Goal: Transaction & Acquisition: Download file/media

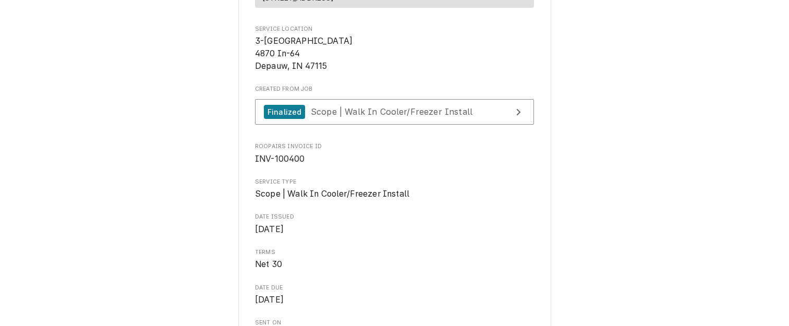
scroll to position [209, 0]
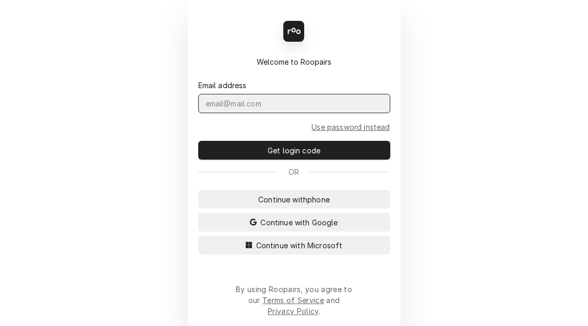
click at [290, 105] on input "Dynamic Content Wrapper" at bounding box center [294, 103] width 192 height 19
type input "kym.parson@csi1.com"
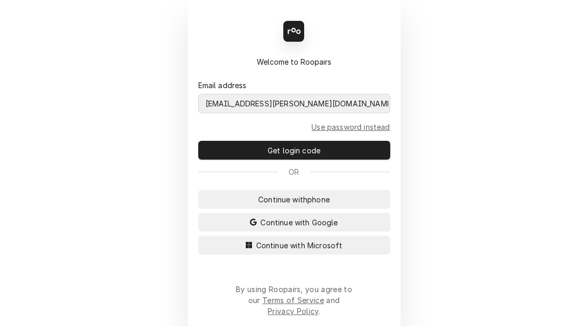
click at [198, 236] on button "Continue with Microsoft" at bounding box center [294, 245] width 192 height 19
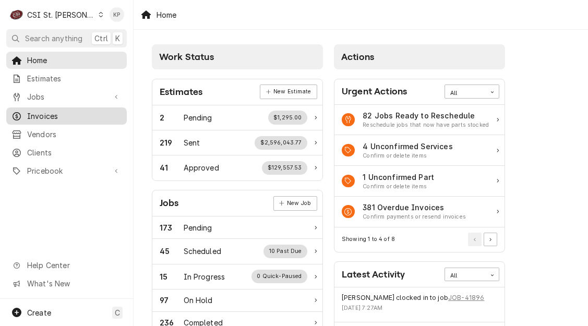
click at [49, 113] on span "Invoices" at bounding box center [74, 116] width 94 height 11
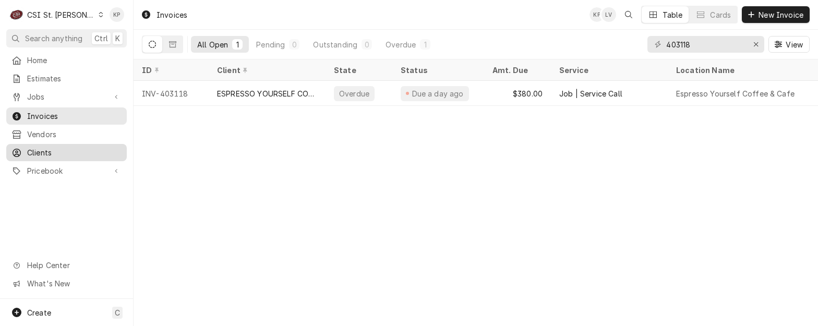
click at [49, 148] on span "Clients" at bounding box center [74, 152] width 94 height 11
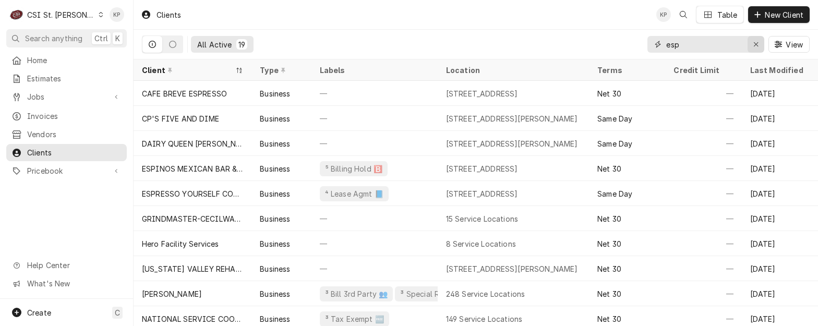
click at [754, 45] on icon "Erase input" at bounding box center [756, 44] width 6 height 7
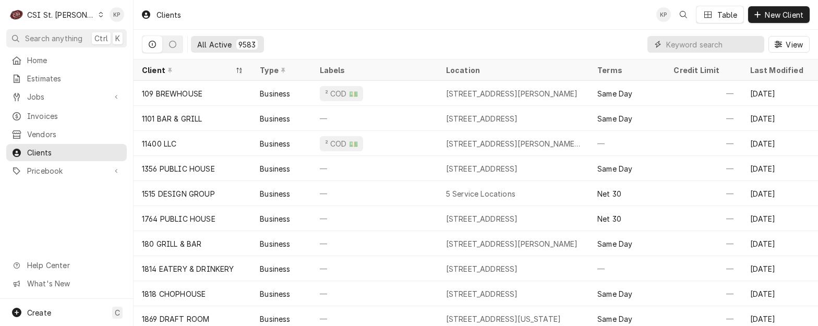
paste input "TMI ASG"
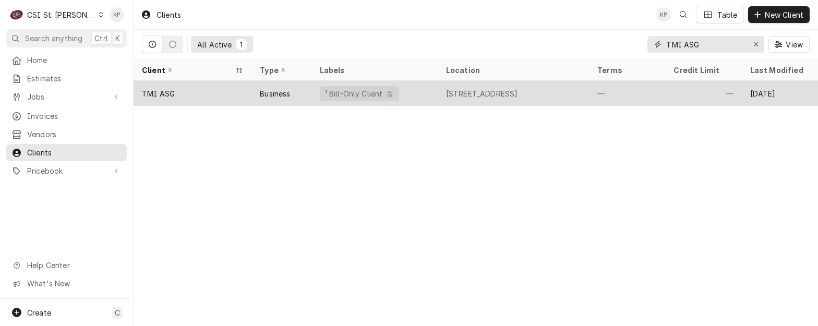
type input "TMI ASG"
click at [176, 90] on div "TMI ASG" at bounding box center [193, 93] width 118 height 25
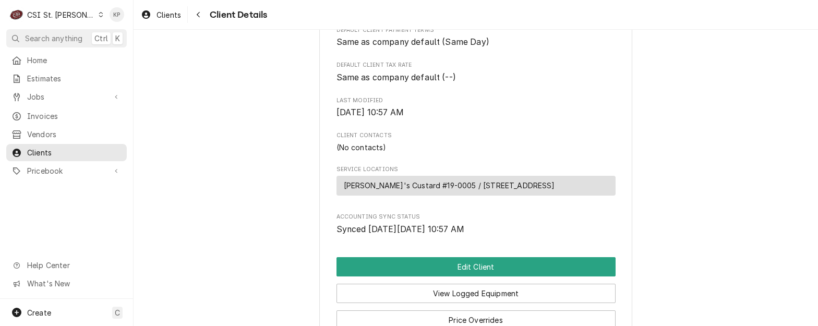
scroll to position [322, 0]
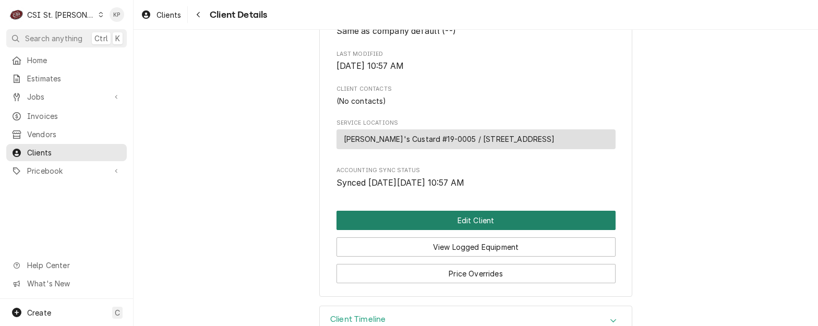
click at [463, 230] on button "Edit Client" at bounding box center [476, 220] width 279 height 19
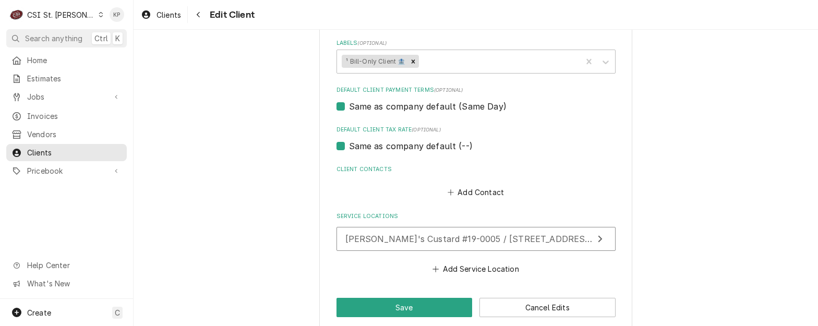
scroll to position [574, 0]
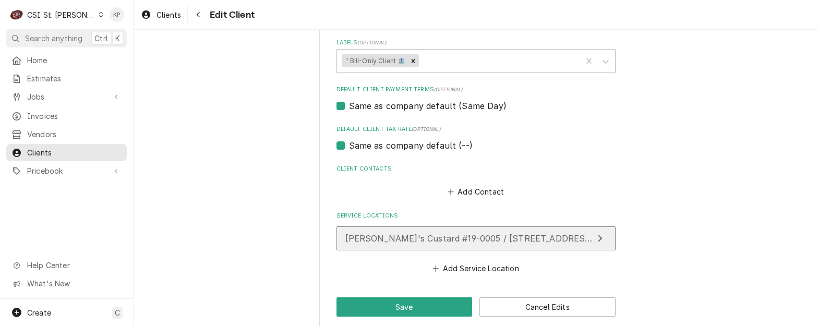
click at [468, 239] on span "[PERSON_NAME]'s Custard #19-0005 / [STREET_ADDRESS]" at bounding box center [469, 238] width 249 height 10
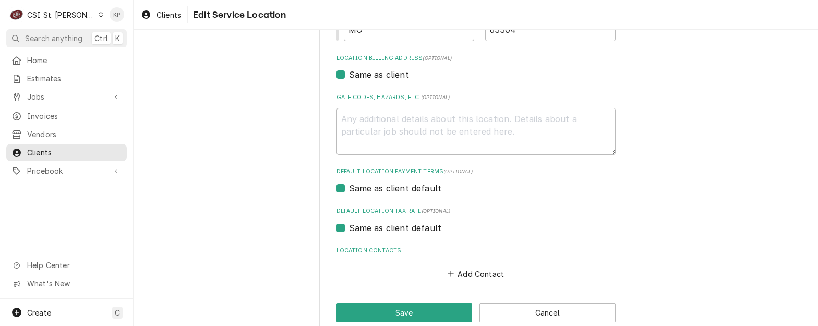
scroll to position [316, 0]
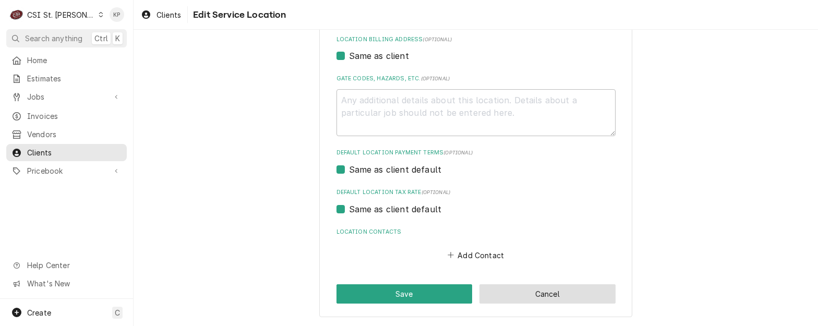
click at [522, 296] on button "Cancel" at bounding box center [548, 293] width 136 height 19
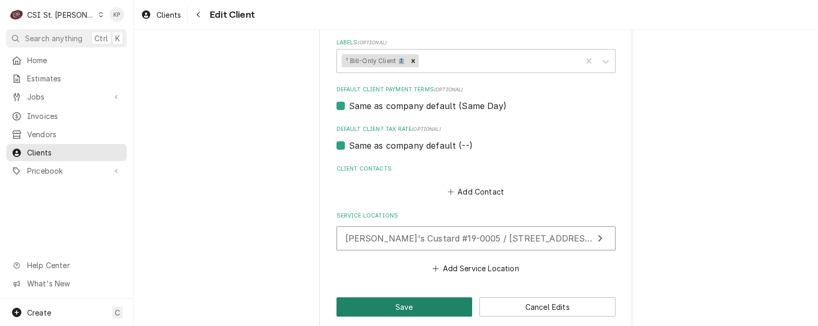
click at [424, 307] on button "Save" at bounding box center [405, 306] width 136 height 19
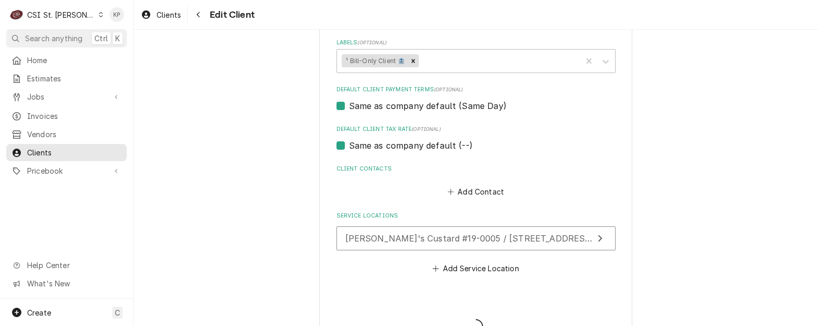
type textarea "x"
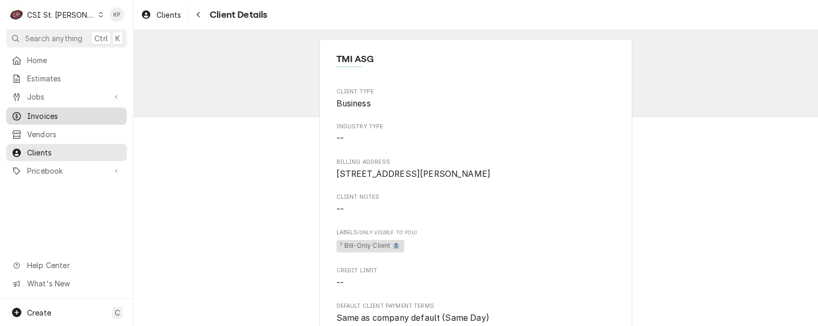
click at [28, 116] on span "Invoices" at bounding box center [74, 116] width 94 height 11
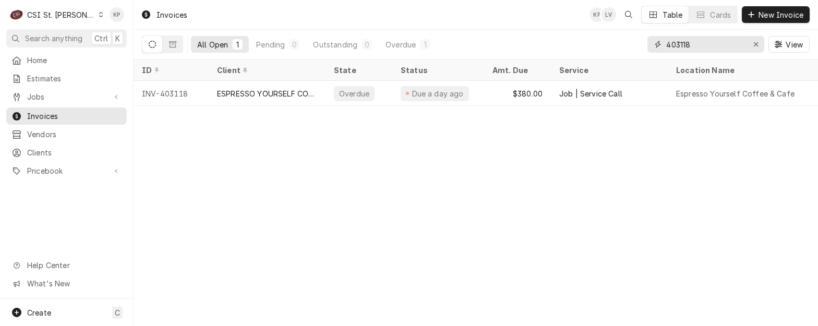
drag, startPoint x: 763, startPoint y: 42, endPoint x: 757, endPoint y: 42, distance: 5.7
click at [759, 42] on button "Erase input" at bounding box center [756, 44] width 17 height 17
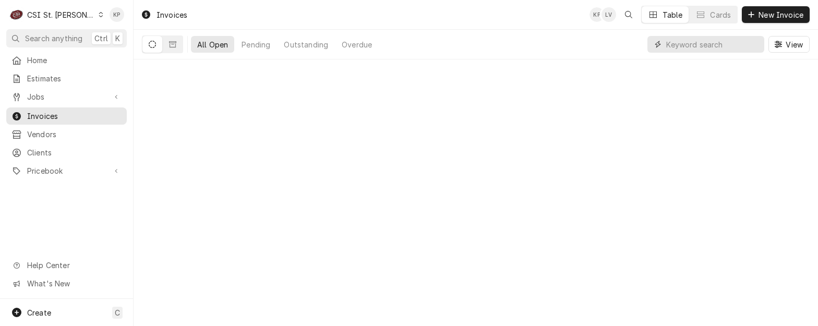
click at [710, 45] on input "Dynamic Content Wrapper" at bounding box center [712, 44] width 93 height 17
type input "402380"
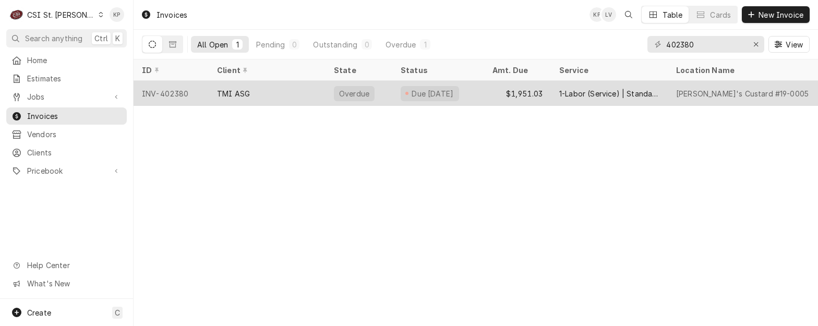
click at [183, 92] on div "INV-402380" at bounding box center [171, 93] width 75 height 25
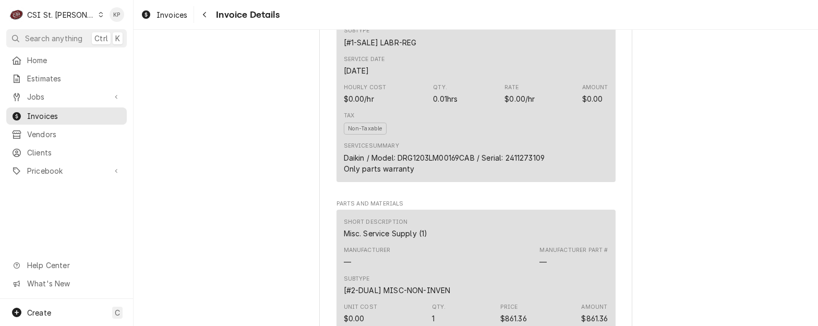
scroll to position [574, 0]
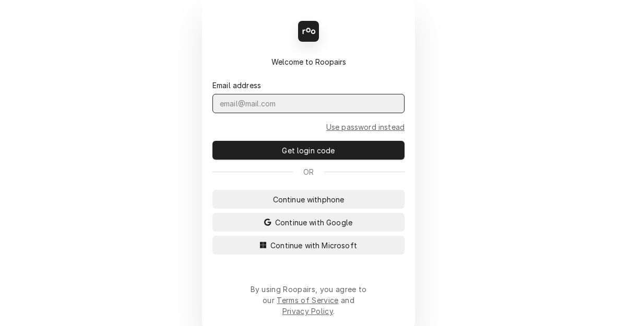
click at [243, 109] on input "Dynamic Content Wrapper" at bounding box center [308, 103] width 192 height 19
type input "[EMAIL_ADDRESS][PERSON_NAME][DOMAIN_NAME]"
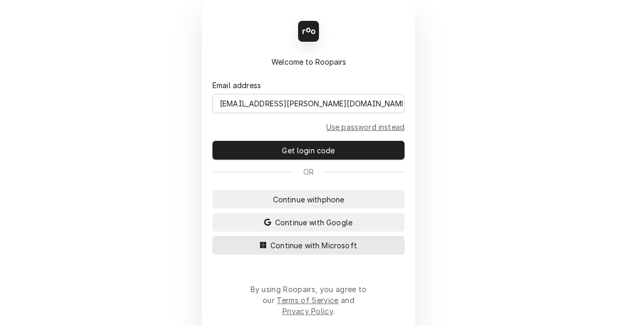
click at [292, 251] on span "Continue with Microsoft" at bounding box center [313, 245] width 91 height 11
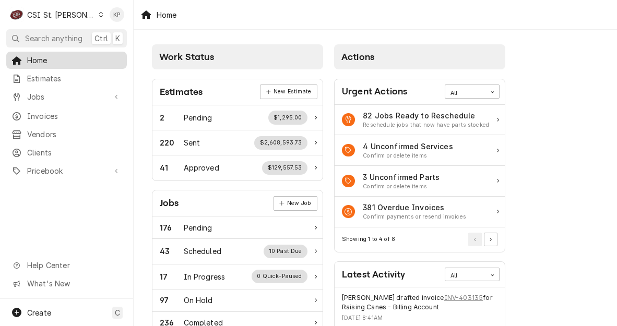
click at [29, 59] on span "Home" at bounding box center [74, 60] width 94 height 11
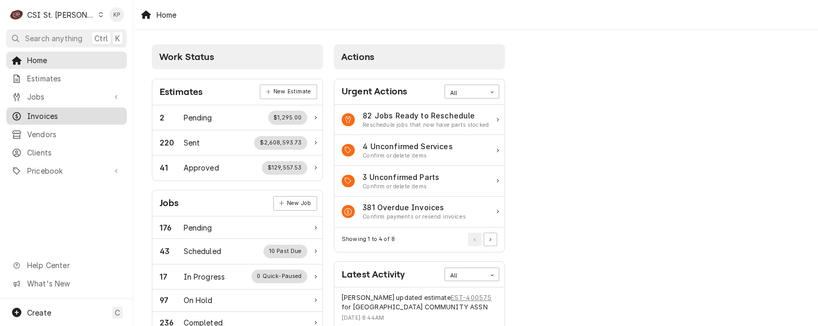
click at [45, 114] on span "Invoices" at bounding box center [74, 116] width 94 height 11
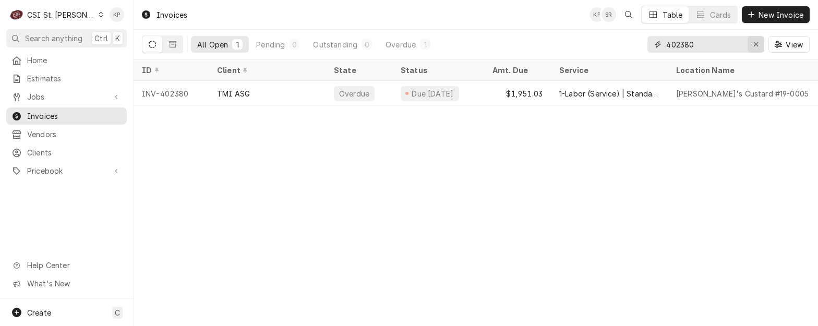
click at [755, 44] on icon "Erase input" at bounding box center [756, 44] width 6 height 7
click at [699, 45] on input "Dynamic Content Wrapper" at bounding box center [715, 44] width 98 height 17
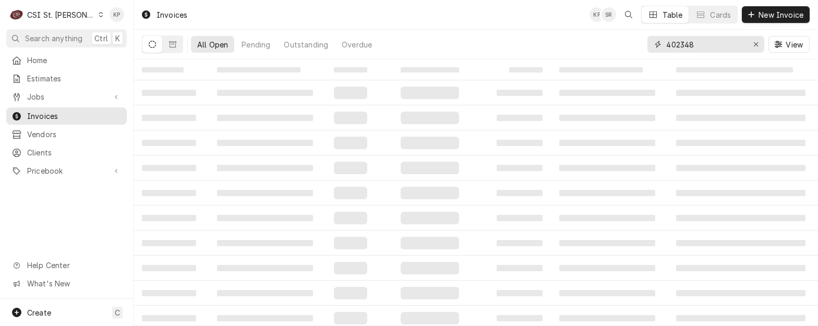
type input "402348"
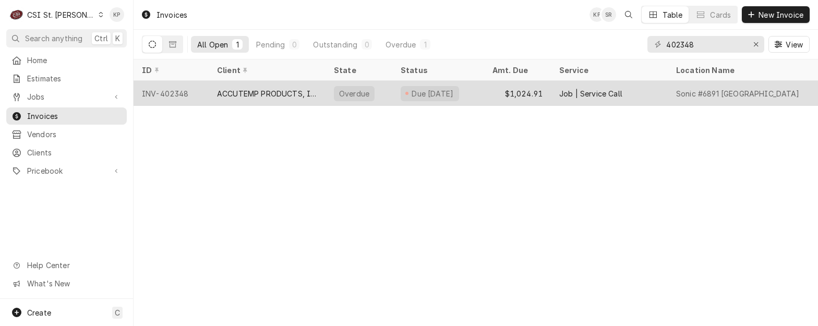
click at [229, 90] on div "ACCUTEMP PRODUCTS, INC." at bounding box center [267, 93] width 100 height 11
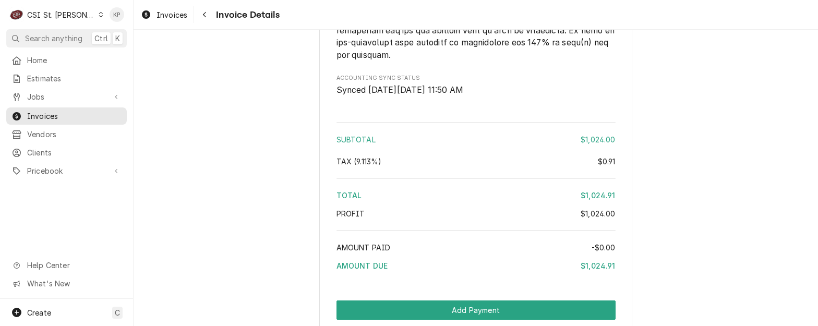
scroll to position [2233, 0]
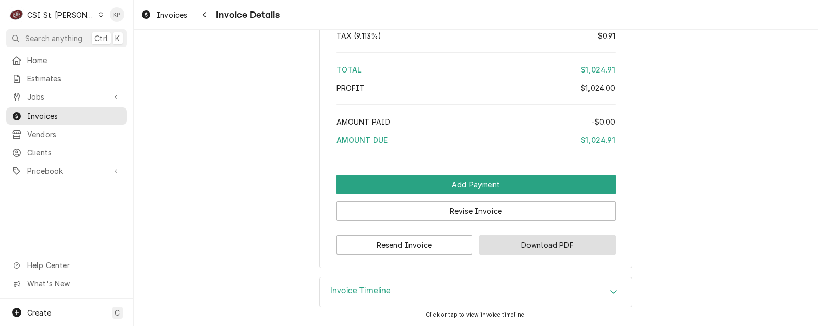
click at [494, 242] on button "Download PDF" at bounding box center [548, 244] width 136 height 19
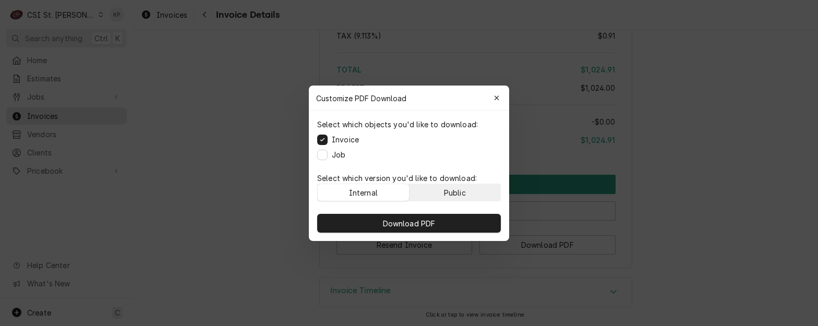
click at [480, 192] on button "Public" at bounding box center [455, 192] width 91 height 17
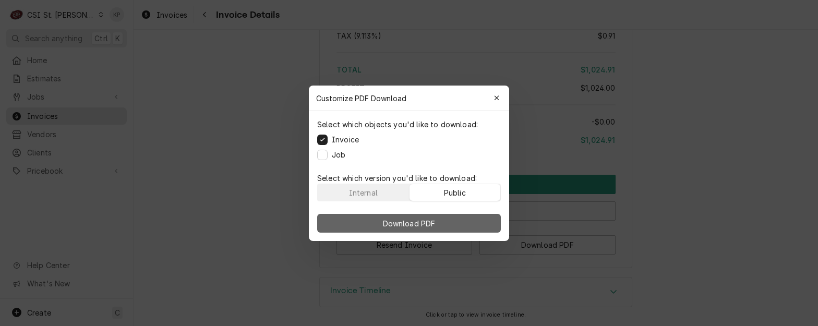
click at [474, 219] on button "Download PDF" at bounding box center [409, 223] width 184 height 19
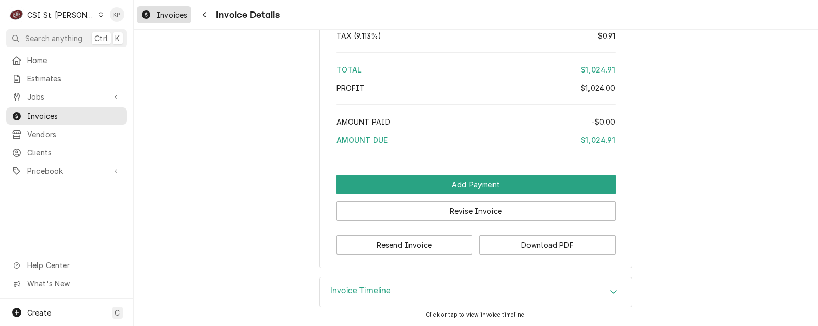
click at [186, 15] on span "Invoices" at bounding box center [172, 14] width 31 height 11
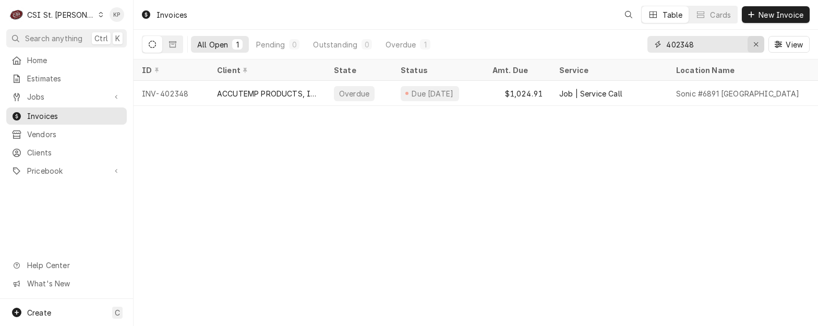
click at [753, 43] on icon "Erase input" at bounding box center [756, 44] width 6 height 7
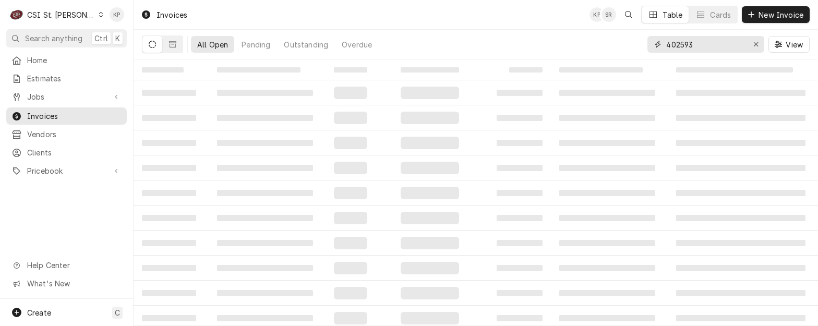
type input "402593"
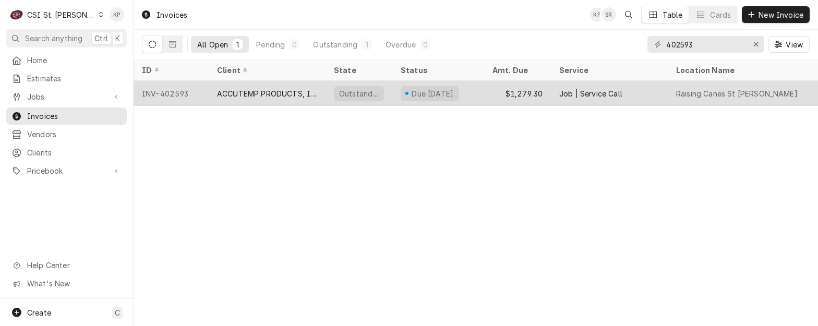
click at [174, 93] on div "INV-402593" at bounding box center [171, 93] width 75 height 25
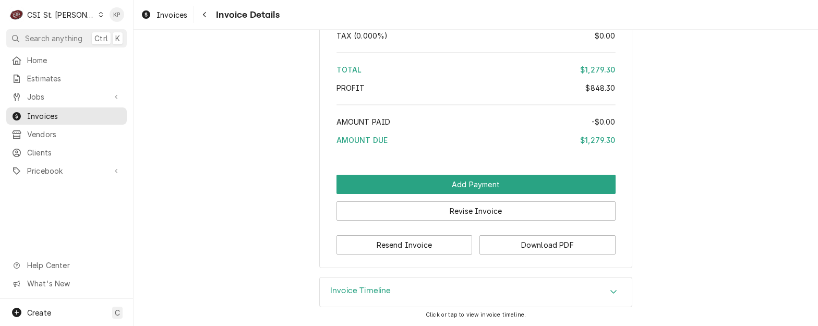
scroll to position [2156, 0]
click at [507, 244] on button "Download PDF" at bounding box center [548, 244] width 136 height 19
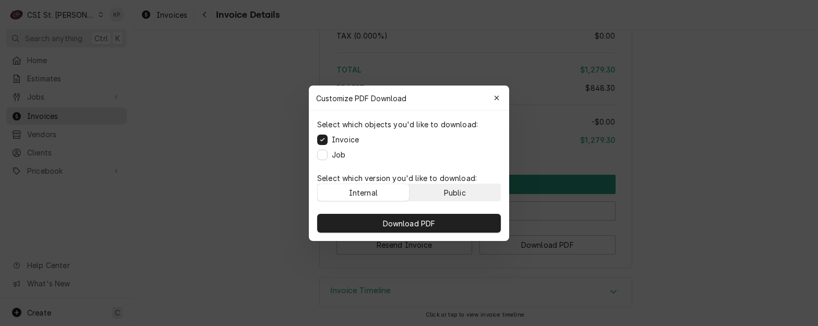
click at [481, 197] on button "Public" at bounding box center [455, 192] width 91 height 17
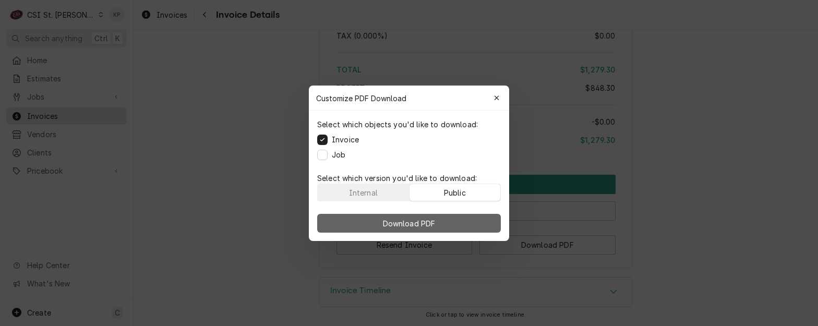
click at [477, 221] on button "Download PDF" at bounding box center [409, 223] width 184 height 19
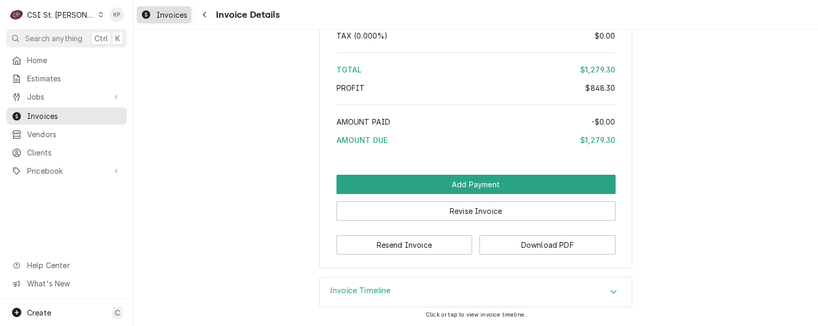
click at [176, 16] on span "Invoices" at bounding box center [172, 14] width 31 height 11
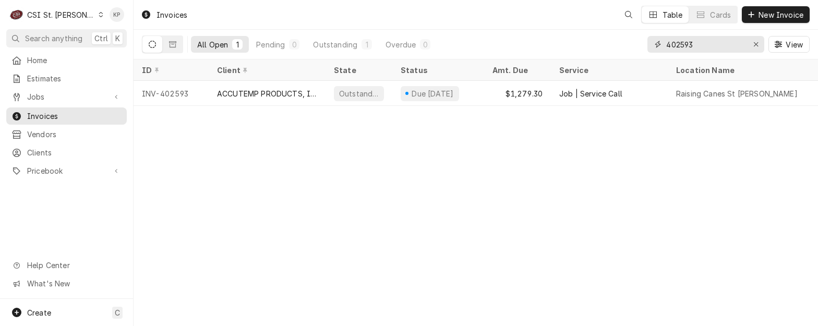
click at [756, 44] on icon "Erase input" at bounding box center [756, 44] width 4 height 4
click at [702, 43] on input "Dynamic Content Wrapper" at bounding box center [715, 44] width 98 height 17
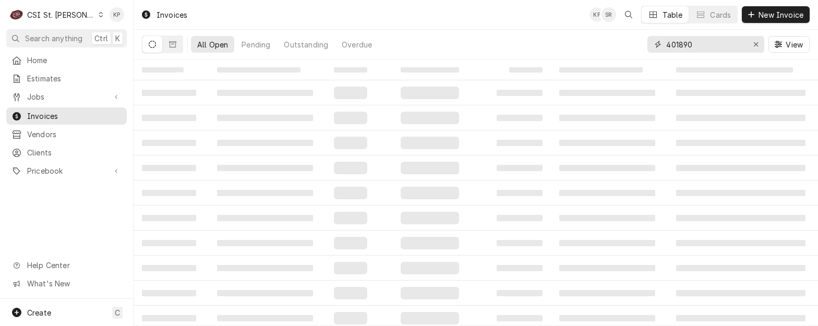
type input "401890"
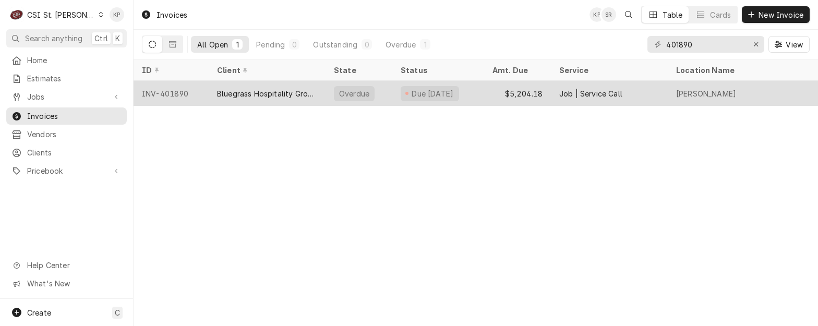
click at [165, 93] on div "INV-401890" at bounding box center [171, 93] width 75 height 25
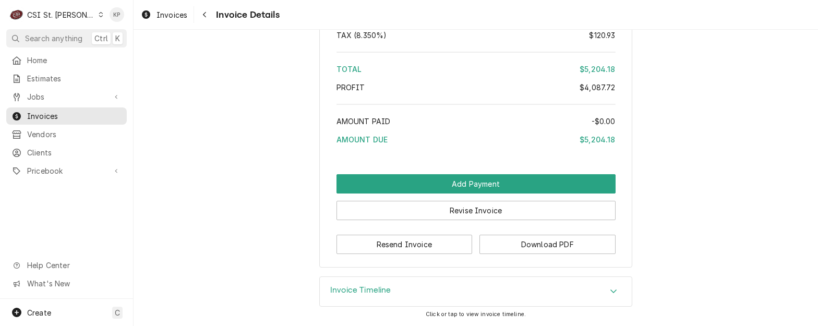
scroll to position [4354, 0]
click at [512, 246] on button "Download PDF" at bounding box center [548, 244] width 136 height 19
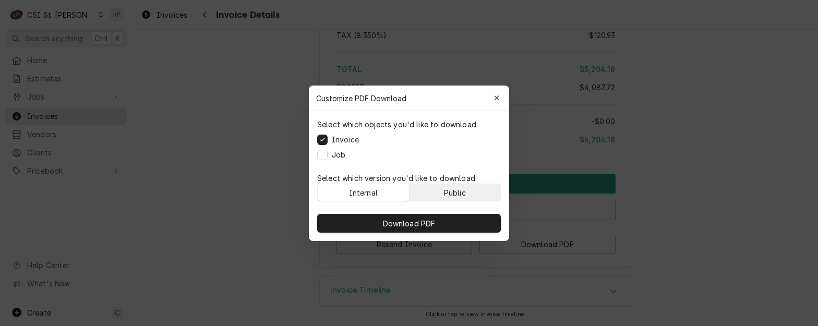
click at [466, 193] on div "Public" at bounding box center [455, 192] width 22 height 11
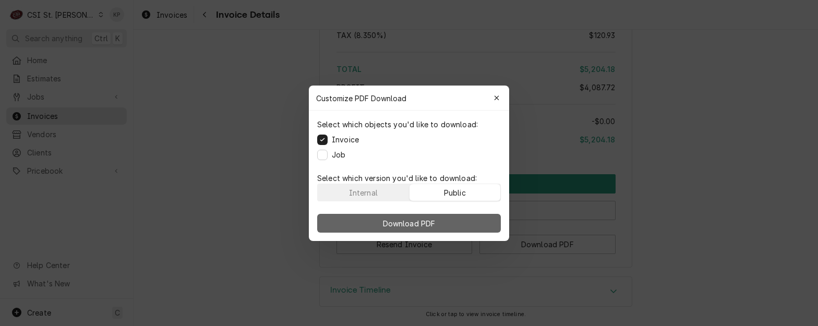
click at [465, 222] on button "Download PDF" at bounding box center [409, 223] width 184 height 19
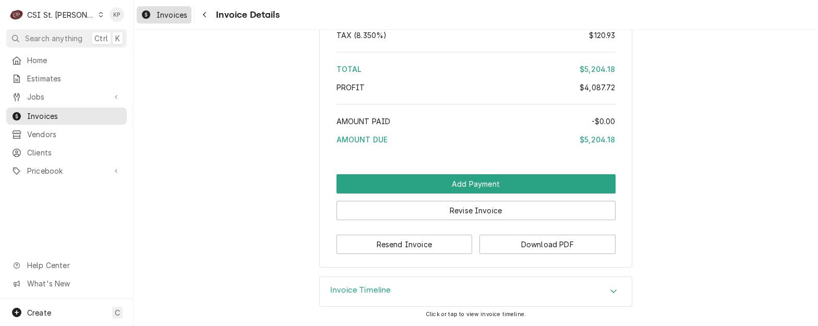
click at [173, 15] on span "Invoices" at bounding box center [172, 14] width 31 height 11
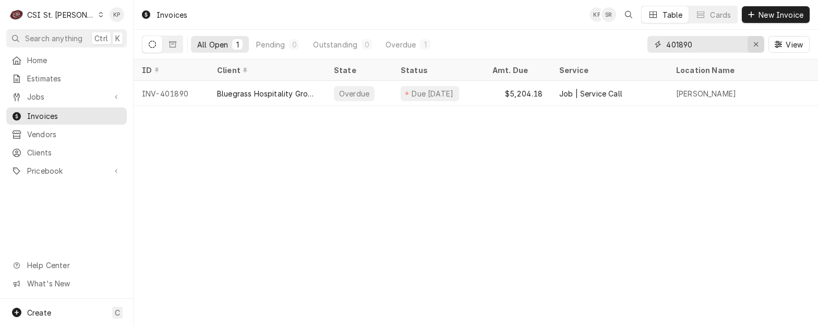
click at [754, 44] on icon "Erase input" at bounding box center [756, 44] width 6 height 7
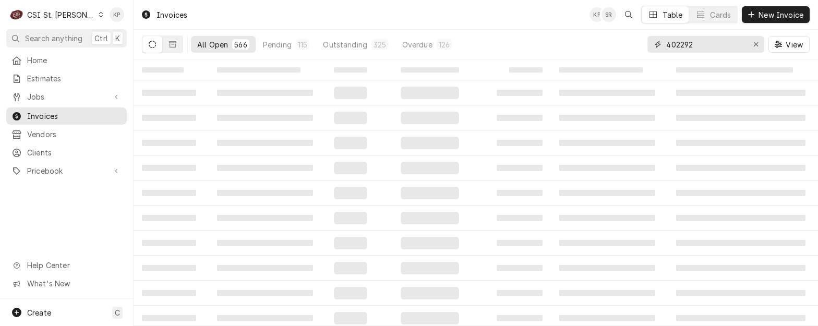
type input "402292"
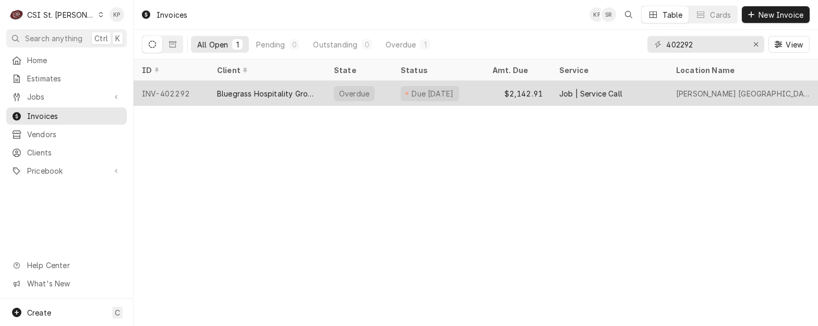
click at [177, 91] on div "INV-402292" at bounding box center [171, 93] width 75 height 25
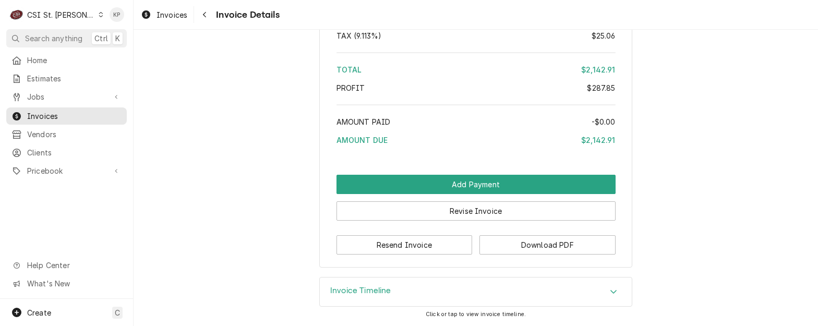
scroll to position [2300, 0]
click at [485, 242] on button "Download PDF" at bounding box center [548, 244] width 136 height 19
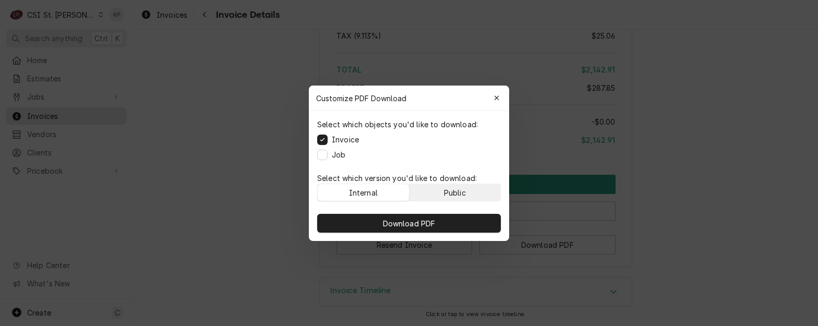
click at [478, 189] on button "Public" at bounding box center [455, 192] width 91 height 17
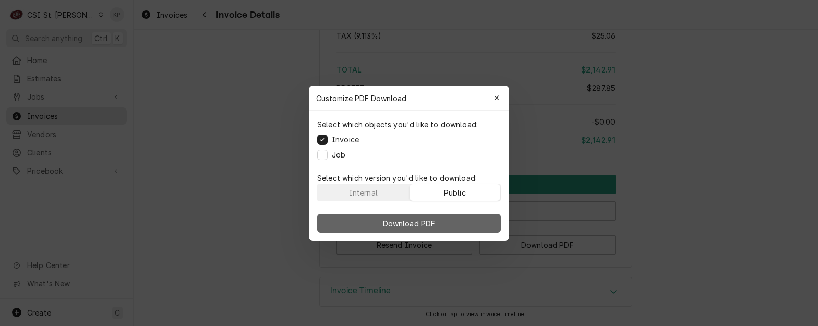
click at [482, 220] on button "Download PDF" at bounding box center [409, 223] width 184 height 19
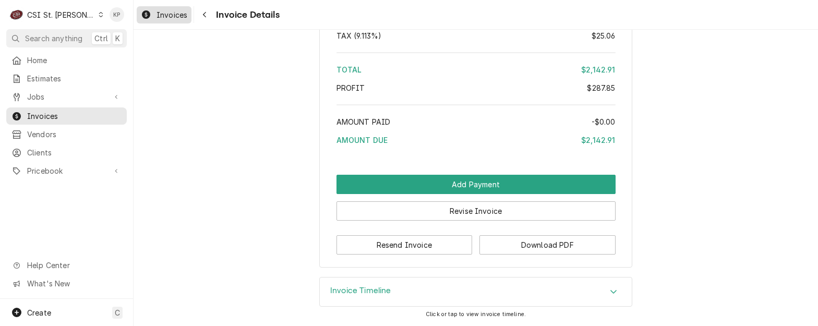
click at [168, 12] on span "Invoices" at bounding box center [172, 14] width 31 height 11
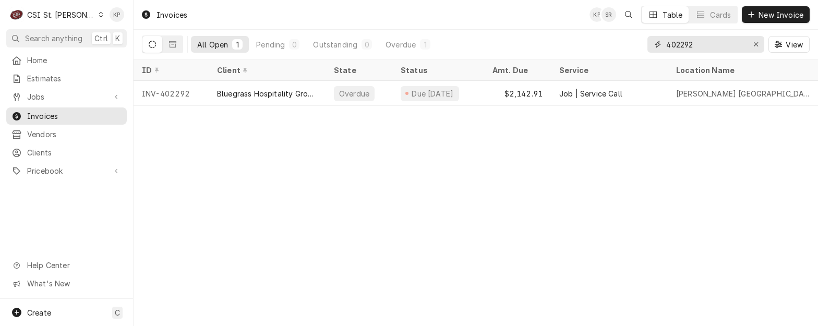
drag, startPoint x: 682, startPoint y: 43, endPoint x: 741, endPoint y: 37, distance: 59.8
click at [741, 37] on input "402292" at bounding box center [705, 44] width 78 height 17
type input "402387"
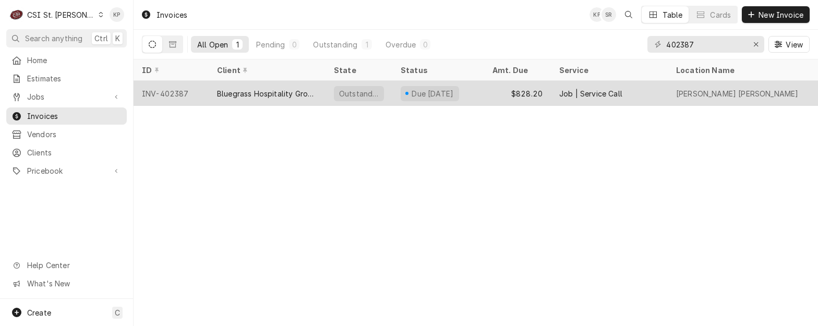
click at [158, 88] on div "INV-402387" at bounding box center [171, 93] width 75 height 25
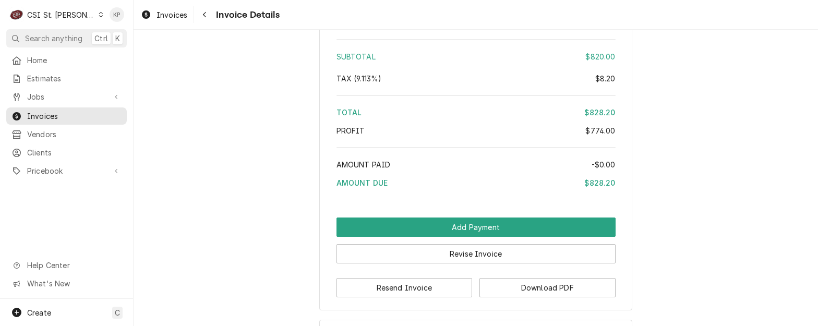
scroll to position [1851, 0]
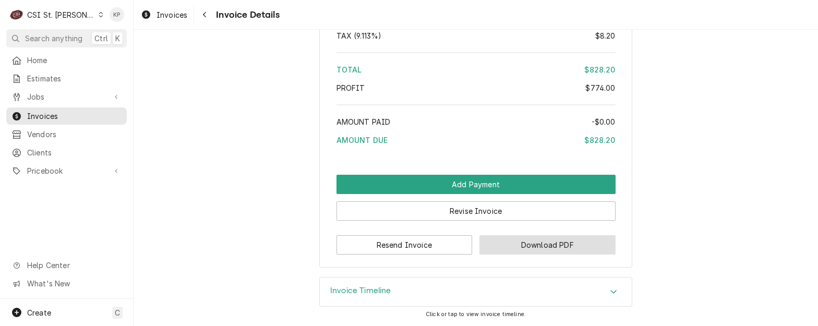
click at [494, 247] on button "Download PDF" at bounding box center [548, 244] width 136 height 19
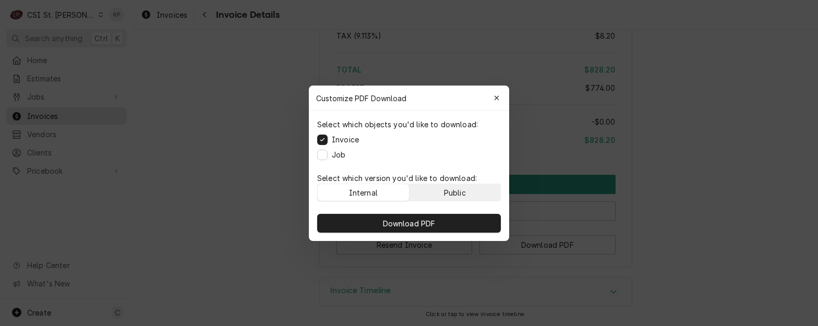
click at [480, 193] on button "Public" at bounding box center [455, 192] width 91 height 17
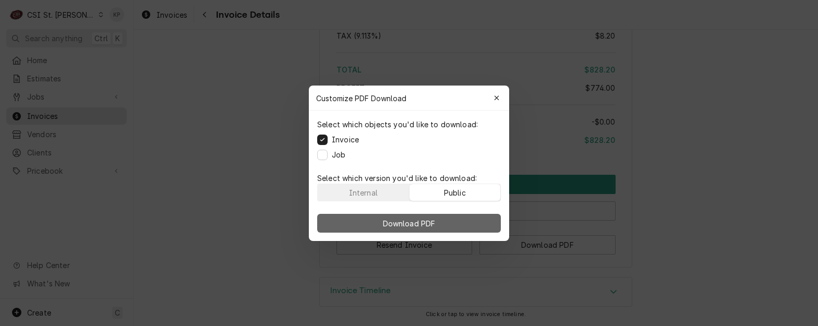
click at [480, 223] on button "Download PDF" at bounding box center [409, 223] width 184 height 19
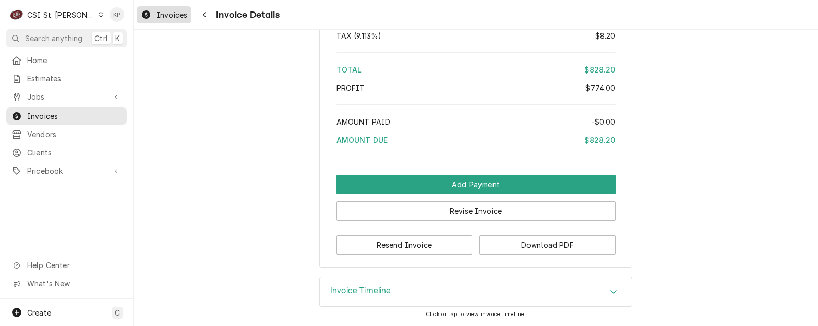
click at [165, 11] on span "Invoices" at bounding box center [172, 14] width 31 height 11
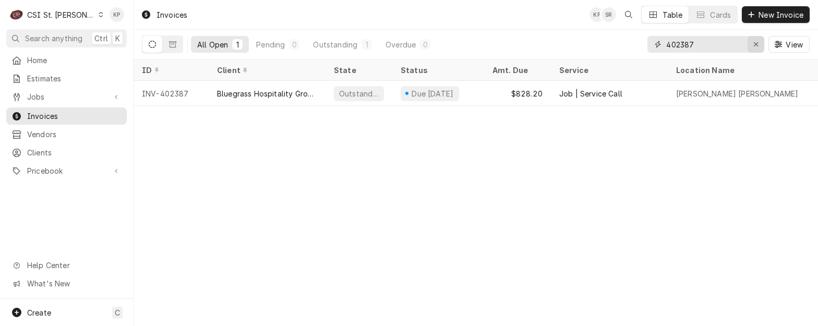
click at [755, 41] on icon "Erase input" at bounding box center [756, 44] width 6 height 7
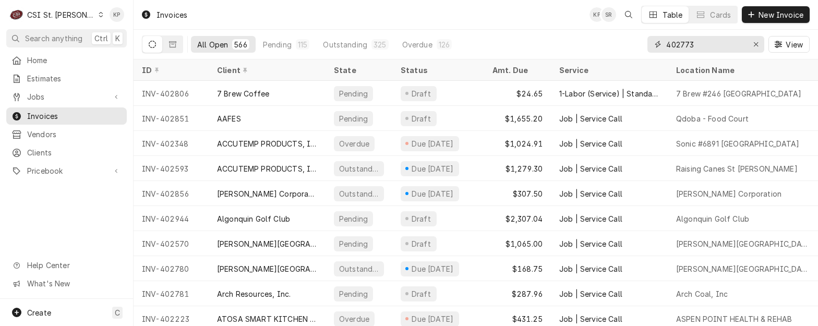
type input "402773"
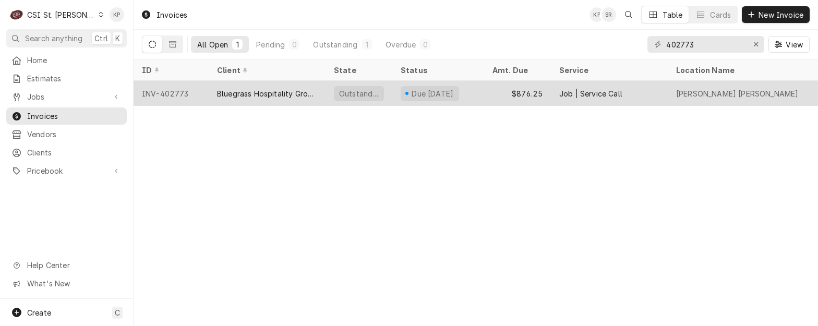
click at [186, 91] on div "INV-402773" at bounding box center [171, 93] width 75 height 25
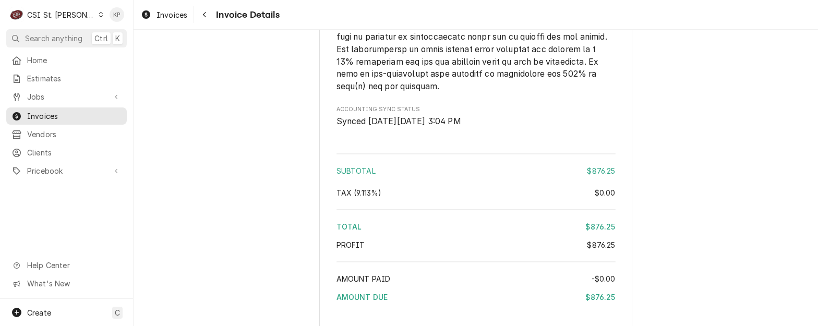
scroll to position [1705, 0]
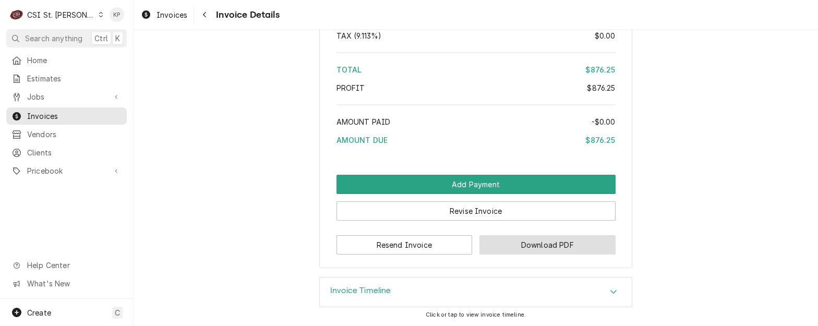
click at [538, 245] on button "Download PDF" at bounding box center [548, 244] width 136 height 19
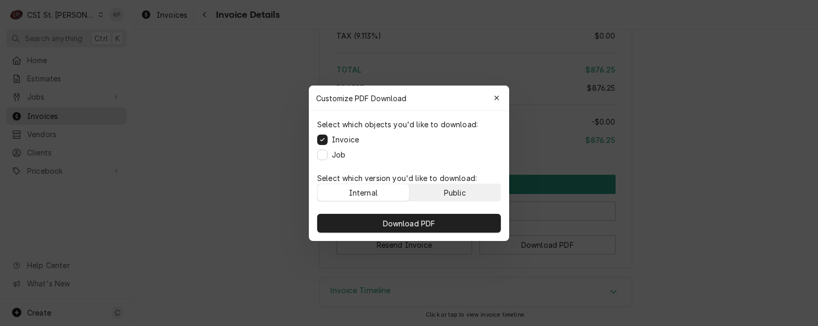
click at [463, 190] on div "Public" at bounding box center [455, 192] width 22 height 11
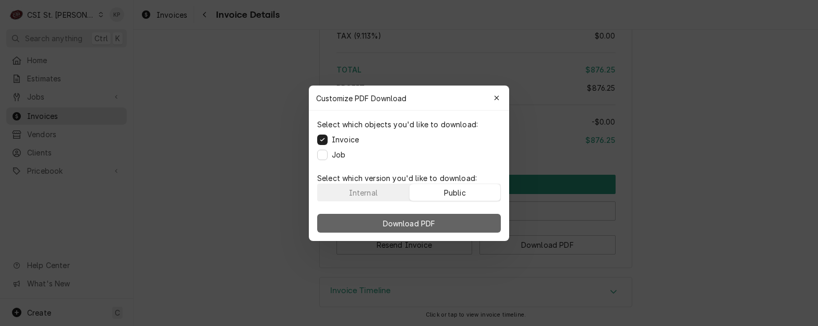
click at [458, 221] on button "Download PDF" at bounding box center [409, 223] width 184 height 19
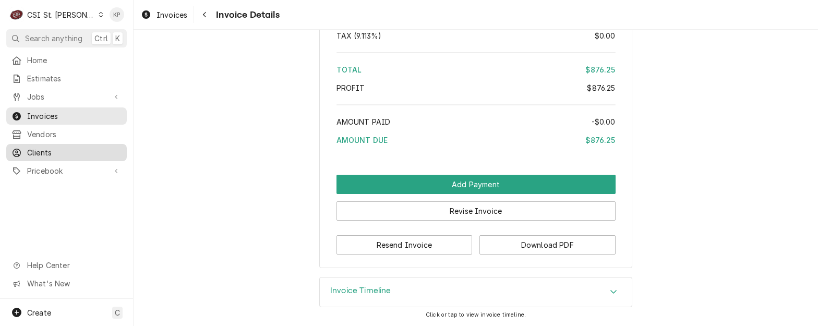
click at [38, 147] on span "Clients" at bounding box center [74, 152] width 94 height 11
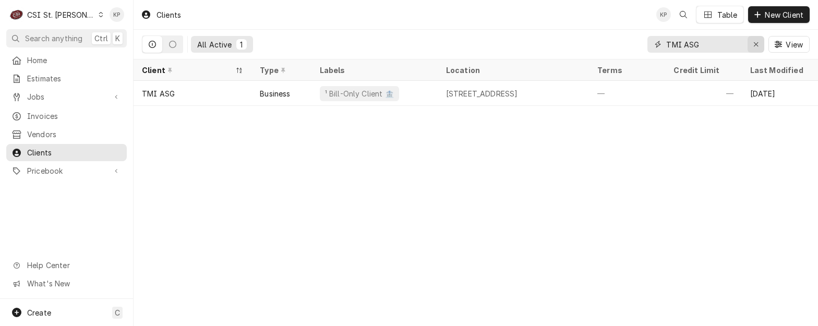
click at [755, 45] on icon "Erase input" at bounding box center [756, 44] width 4 height 4
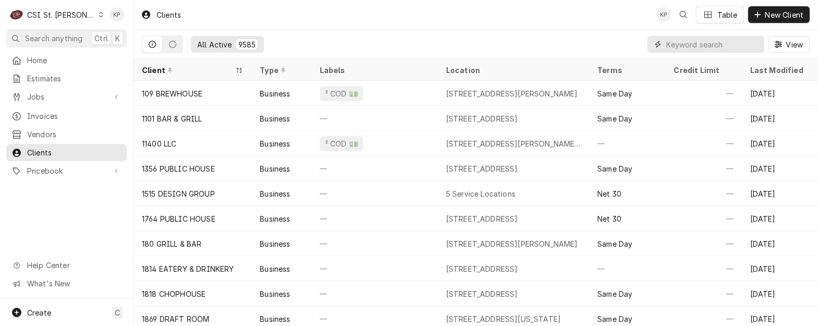
paste input "Bluegrass Hospitality Group - BHG"
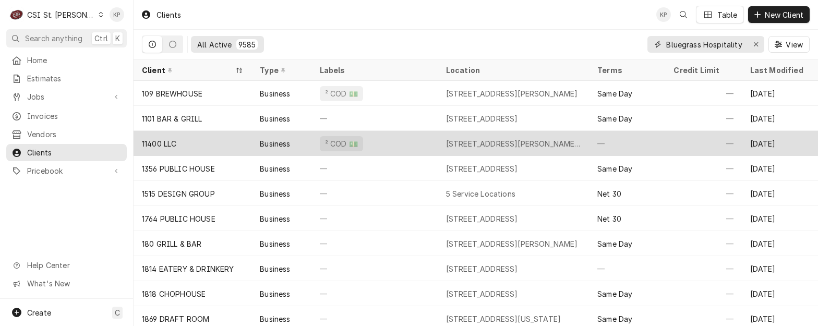
scroll to position [0, 45]
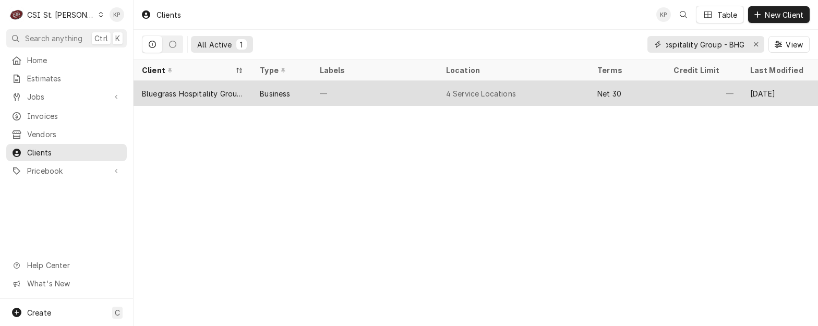
type input "Bluegrass Hospitality Group - BHG"
click at [229, 94] on div "Bluegrass Hospitality Group - BHG" at bounding box center [192, 93] width 101 height 11
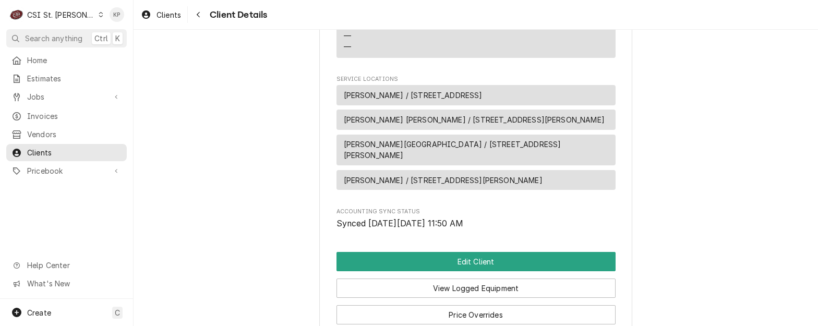
scroll to position [380, 0]
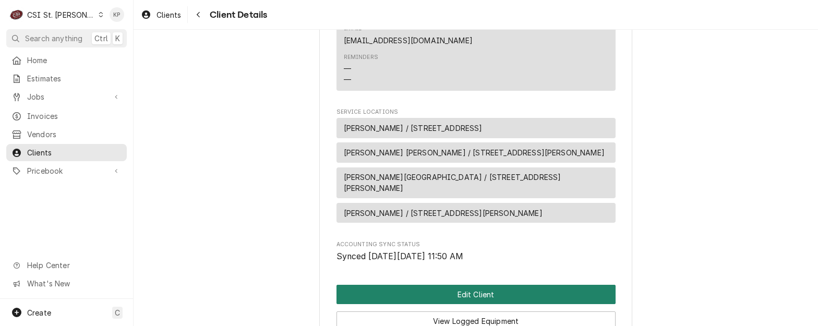
click at [489, 292] on button "Edit Client" at bounding box center [476, 294] width 279 height 19
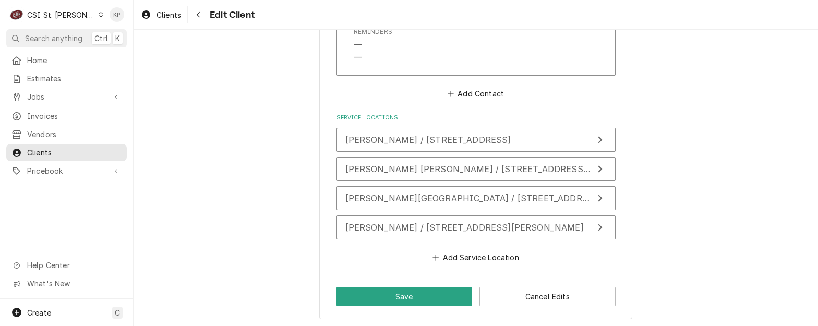
scroll to position [889, 0]
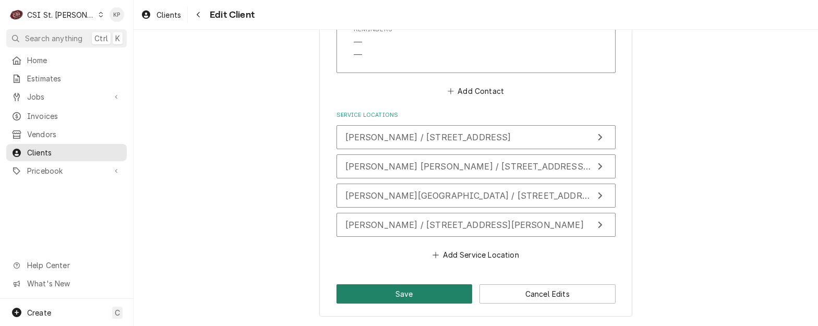
click at [414, 290] on button "Save" at bounding box center [405, 293] width 136 height 19
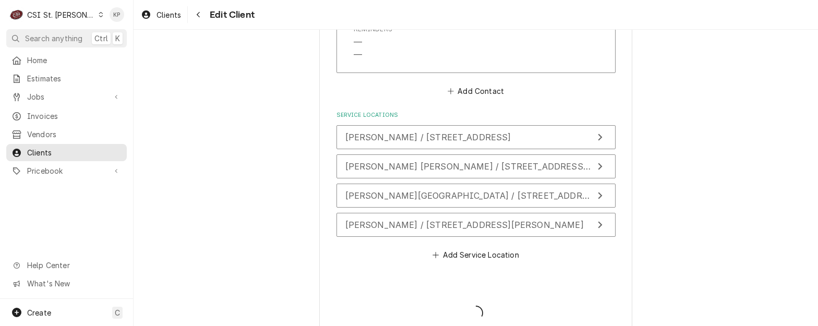
type textarea "x"
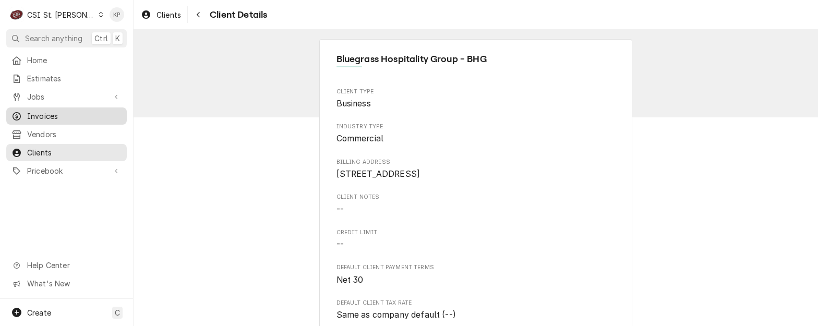
click at [49, 111] on span "Invoices" at bounding box center [74, 116] width 94 height 11
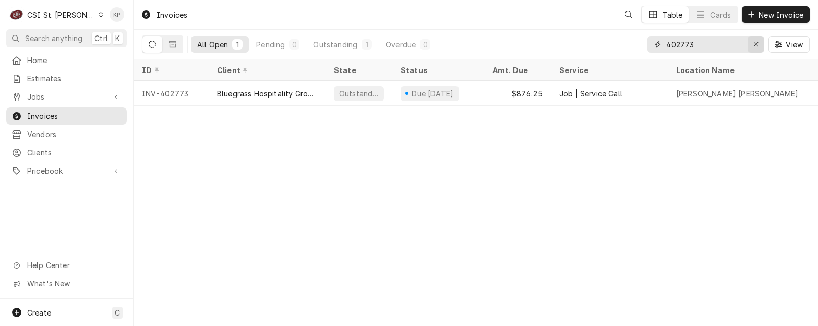
click at [758, 44] on icon "Erase input" at bounding box center [756, 44] width 6 height 7
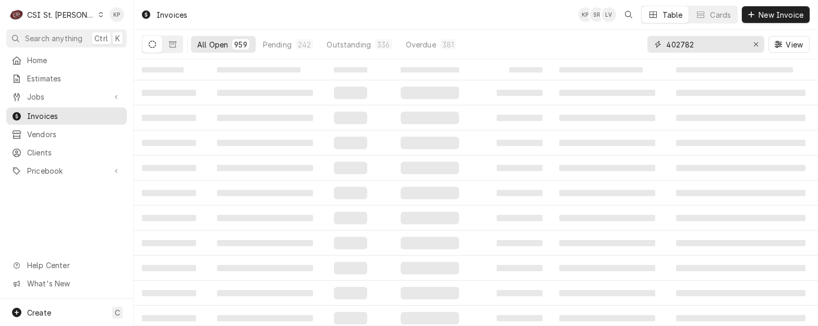
type input "402782"
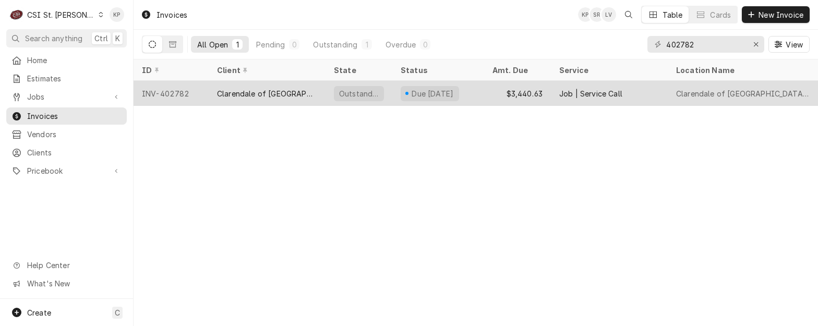
click at [155, 92] on div "INV-402782" at bounding box center [171, 93] width 75 height 25
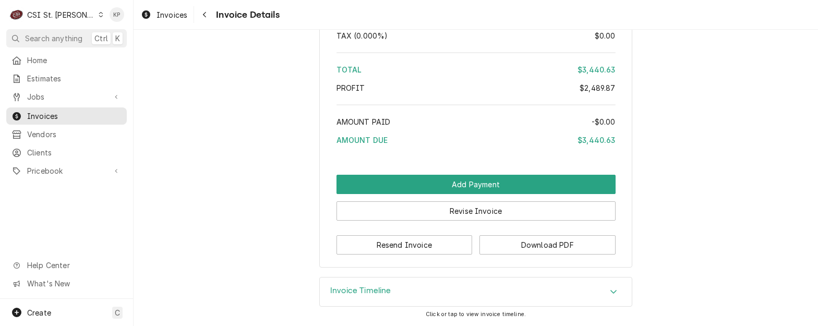
scroll to position [3979, 0]
click at [504, 248] on button "Download PDF" at bounding box center [548, 244] width 136 height 19
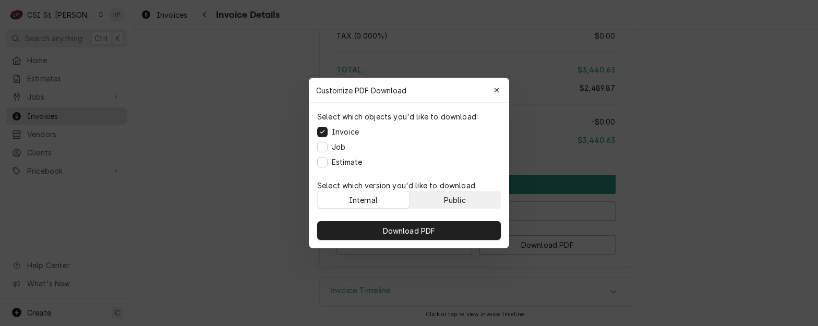
click at [444, 191] on button "Public" at bounding box center [455, 199] width 91 height 17
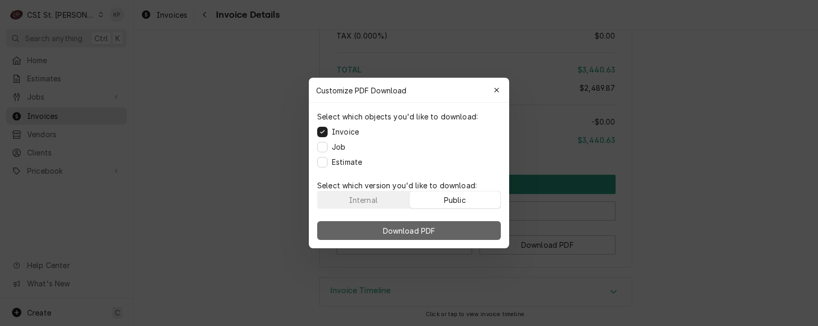
click at [445, 229] on button "Download PDF" at bounding box center [409, 230] width 184 height 19
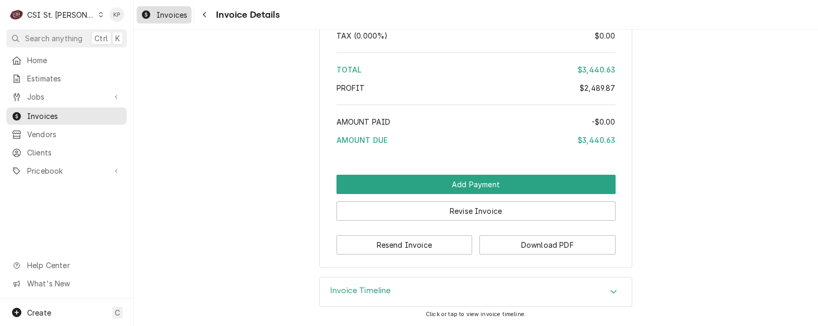
click at [167, 15] on span "Invoices" at bounding box center [172, 14] width 31 height 11
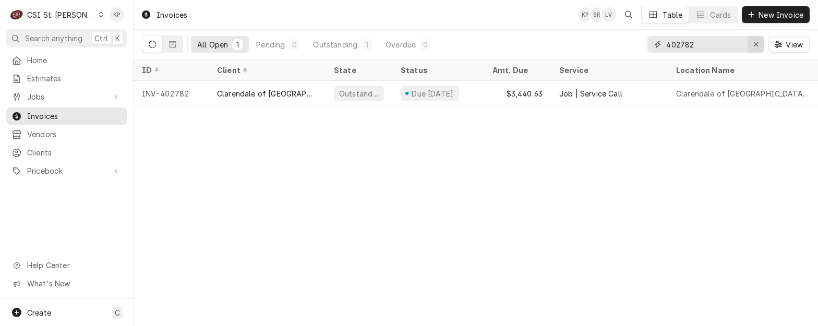
click at [755, 44] on icon "Erase input" at bounding box center [756, 44] width 6 height 7
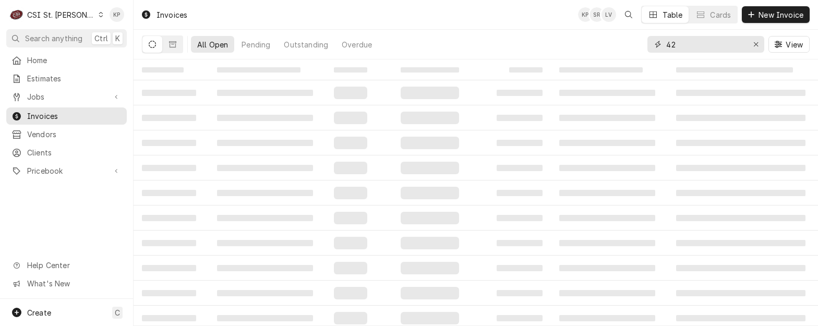
type input "4"
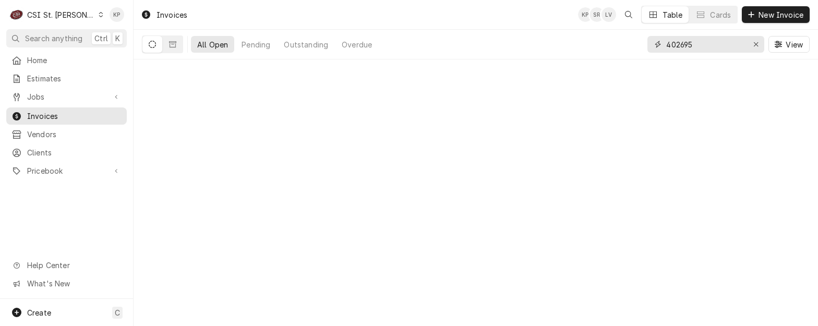
type input "402695"
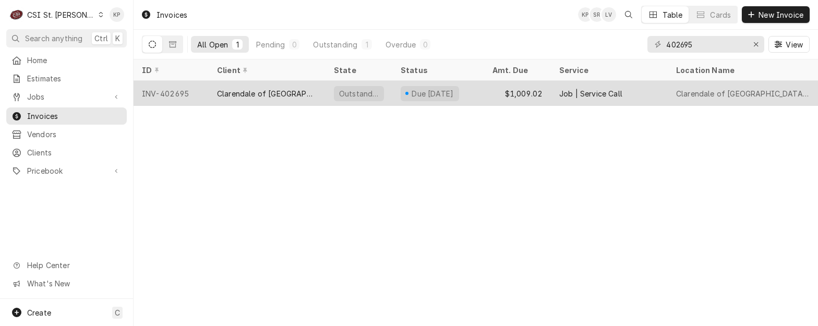
click at [176, 89] on div "INV-402695" at bounding box center [171, 93] width 75 height 25
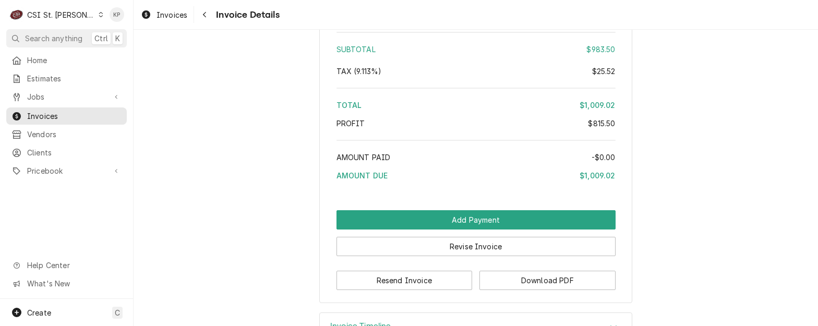
scroll to position [2053, 0]
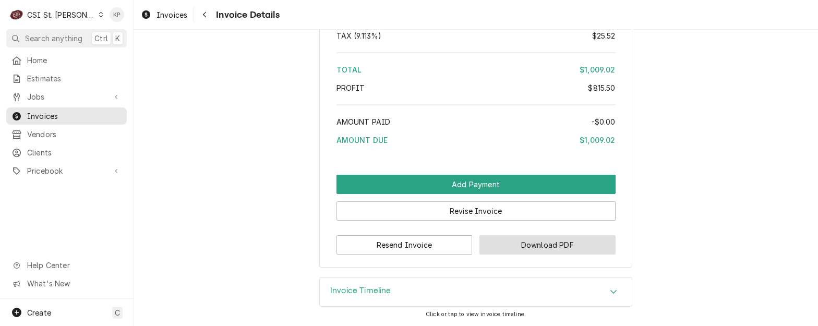
click at [510, 241] on button "Download PDF" at bounding box center [548, 244] width 136 height 19
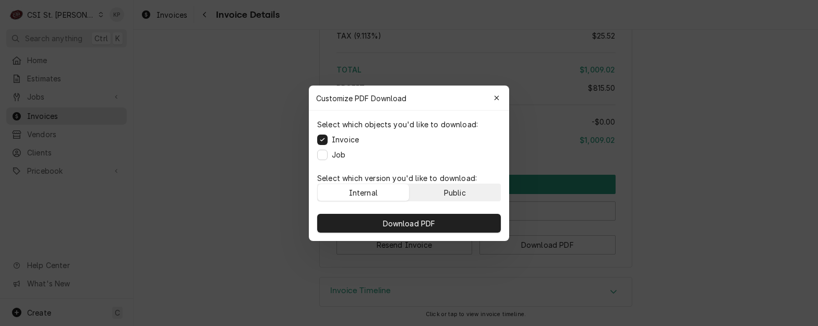
click at [475, 197] on button "Public" at bounding box center [455, 192] width 91 height 17
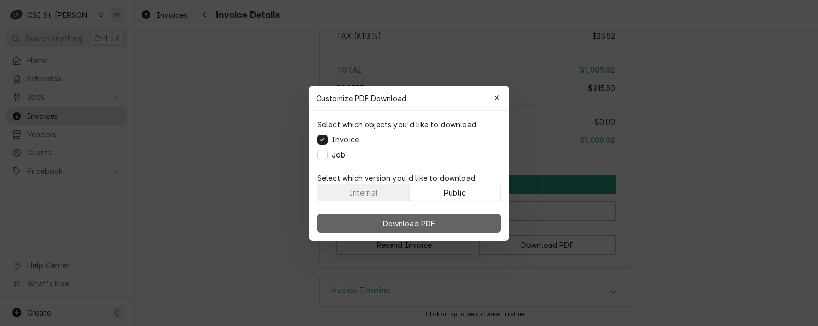
click at [474, 218] on button "Download PDF" at bounding box center [409, 223] width 184 height 19
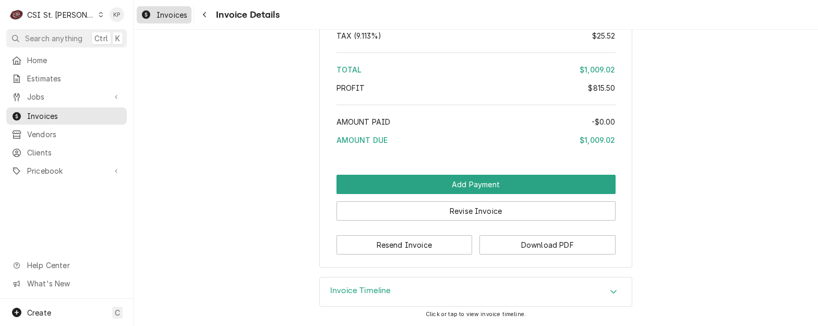
drag, startPoint x: 160, startPoint y: 17, endPoint x: 190, endPoint y: 17, distance: 30.3
click at [160, 17] on span "Invoices" at bounding box center [172, 14] width 31 height 11
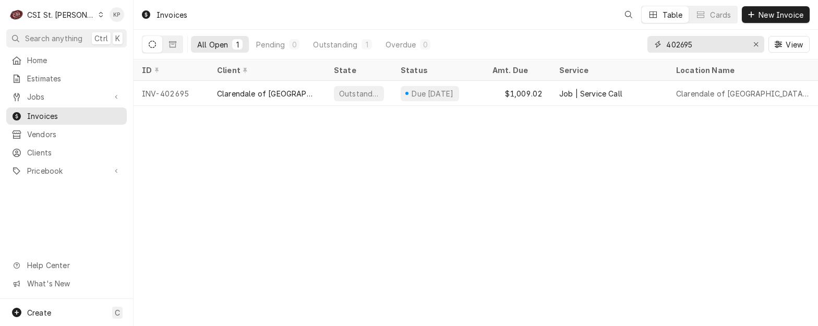
click at [752, 42] on div "Erase input" at bounding box center [756, 44] width 10 height 10
click at [693, 43] on input "Dynamic Content Wrapper" at bounding box center [715, 44] width 98 height 17
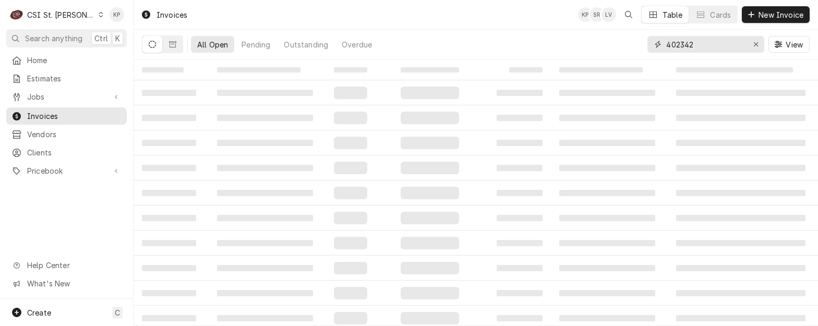
type input "402342"
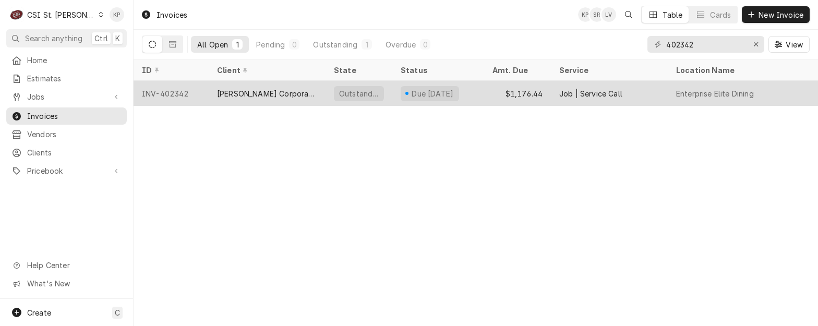
click at [171, 93] on div "INV-402342" at bounding box center [171, 93] width 75 height 25
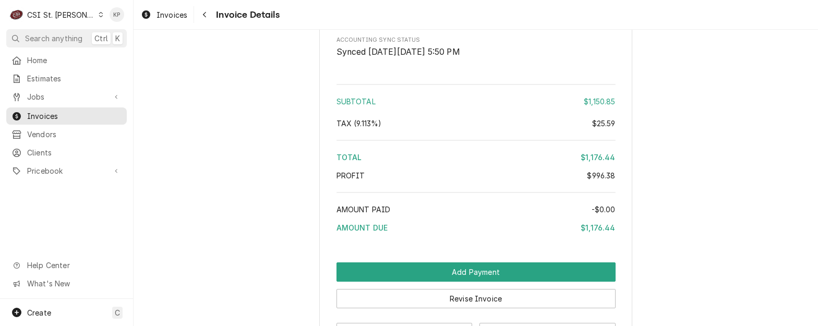
scroll to position [2020, 0]
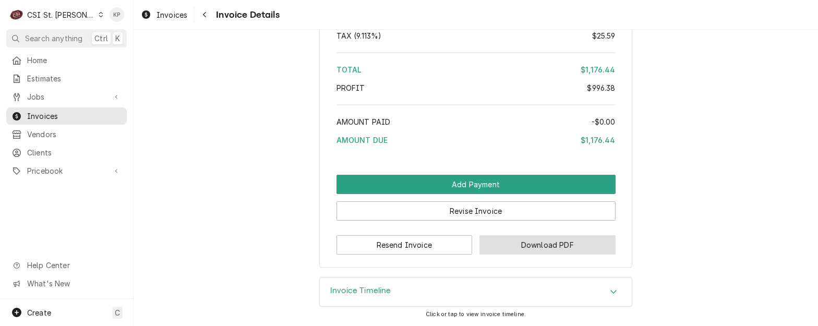
click at [497, 244] on button "Download PDF" at bounding box center [548, 244] width 136 height 19
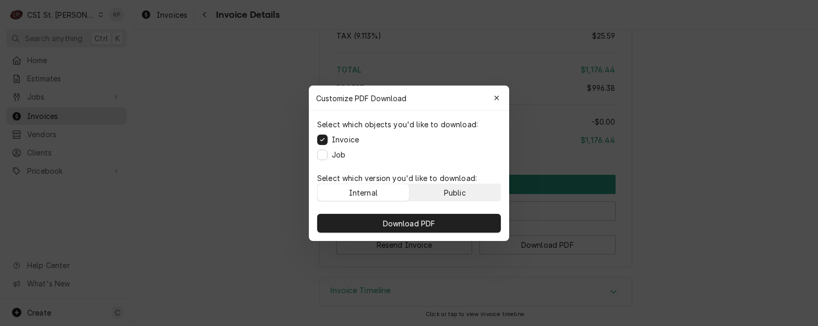
click at [467, 198] on button "Public" at bounding box center [455, 192] width 91 height 17
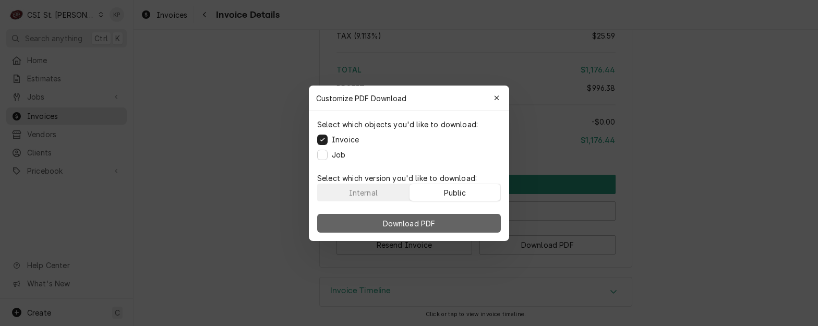
drag, startPoint x: 460, startPoint y: 222, endPoint x: 493, endPoint y: 212, distance: 34.0
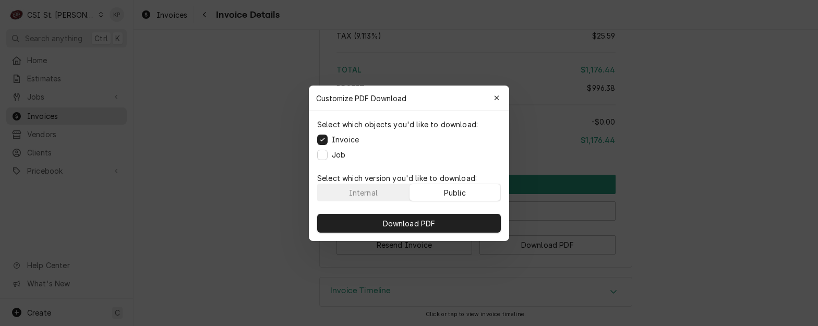
click at [461, 222] on button "Download PDF" at bounding box center [409, 223] width 184 height 19
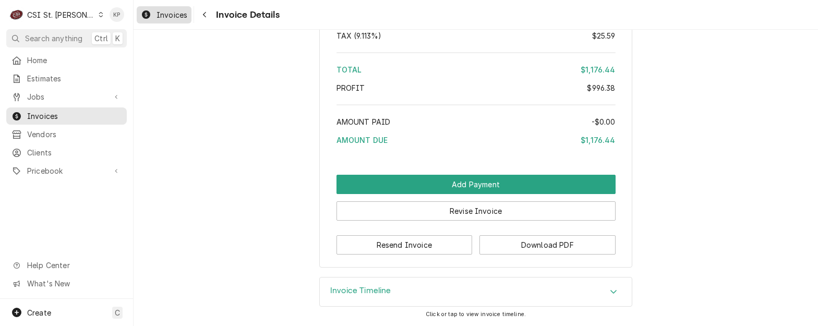
click at [170, 15] on span "Invoices" at bounding box center [172, 14] width 31 height 11
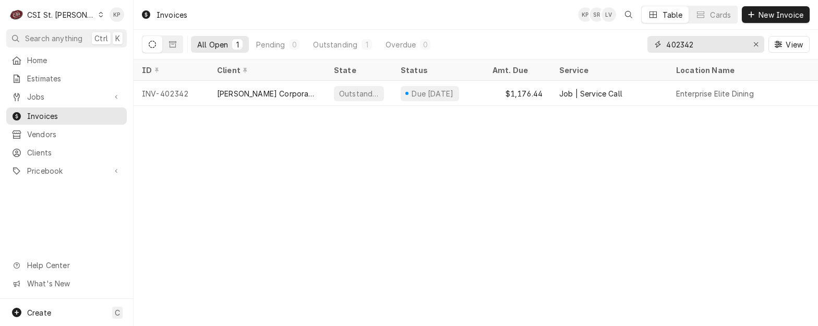
click at [703, 46] on input "402342" at bounding box center [705, 44] width 78 height 17
type input "402334"
click at [164, 91] on div "INV-402334" at bounding box center [171, 93] width 75 height 25
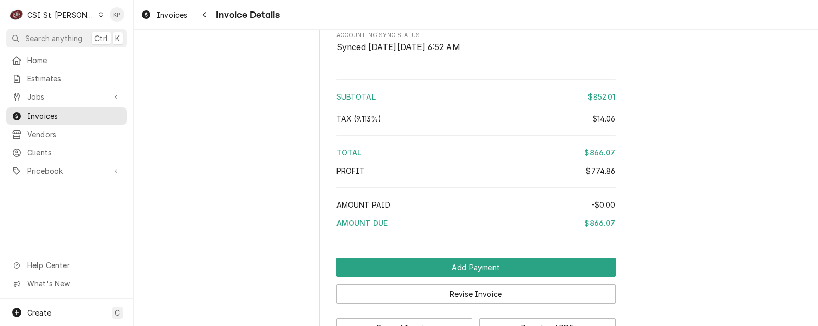
scroll to position [2064, 0]
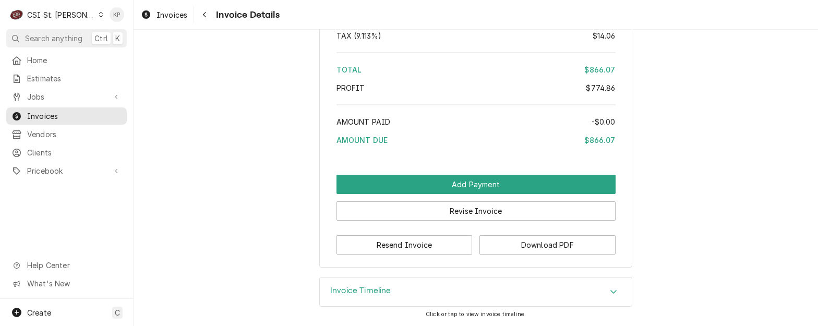
click at [515, 226] on div "Button Group Row" at bounding box center [476, 224] width 279 height 7
click at [517, 237] on button "Download PDF" at bounding box center [548, 244] width 136 height 19
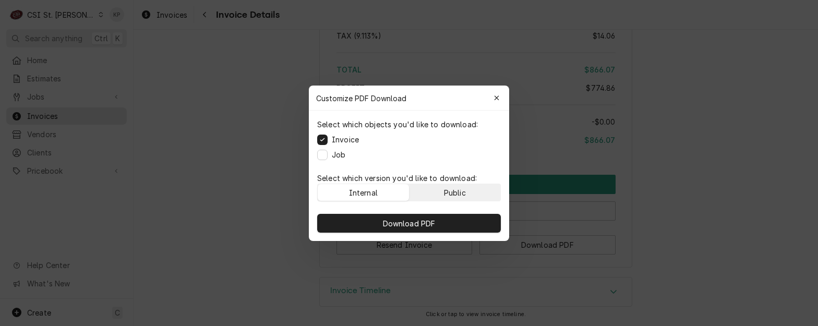
click at [470, 193] on button "Public" at bounding box center [455, 192] width 91 height 17
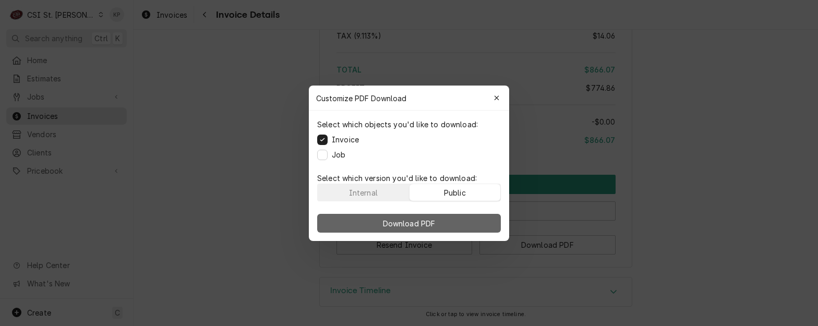
click at [464, 220] on button "Download PDF" at bounding box center [409, 223] width 184 height 19
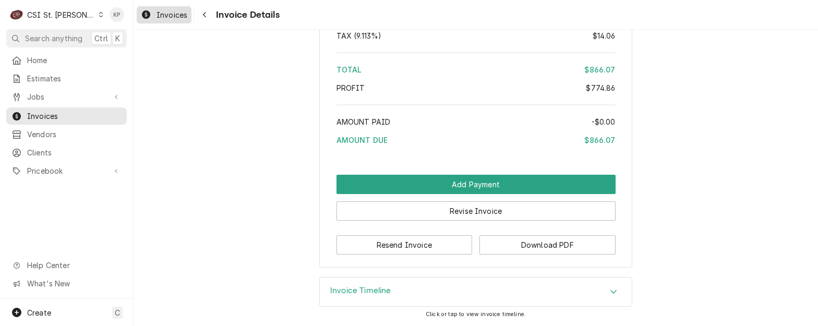
click at [158, 13] on span "Invoices" at bounding box center [172, 14] width 31 height 11
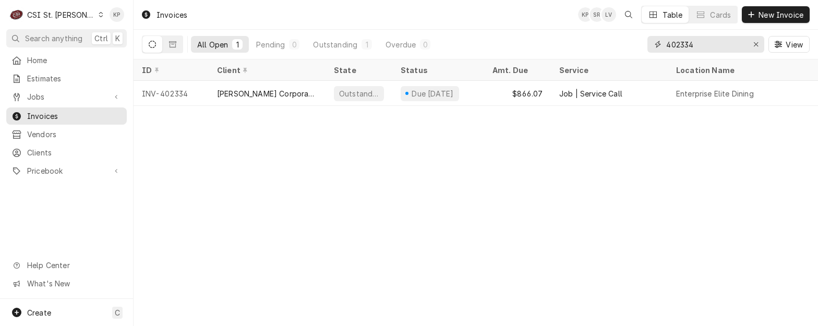
drag, startPoint x: 679, startPoint y: 44, endPoint x: 740, endPoint y: 40, distance: 61.2
click at [740, 40] on input "402334" at bounding box center [705, 44] width 78 height 17
type input "402730"
click at [173, 91] on div "INV-402730" at bounding box center [171, 93] width 75 height 25
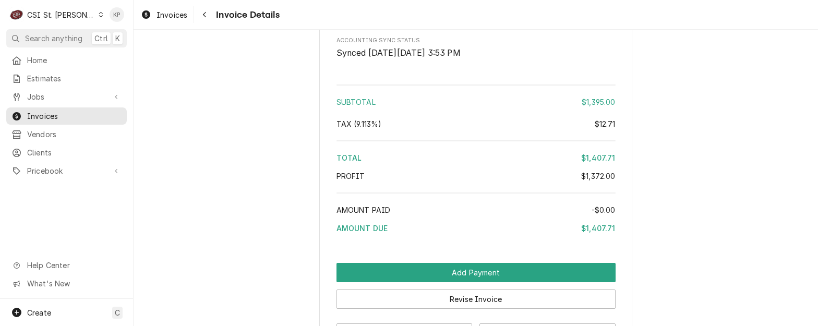
scroll to position [2133, 0]
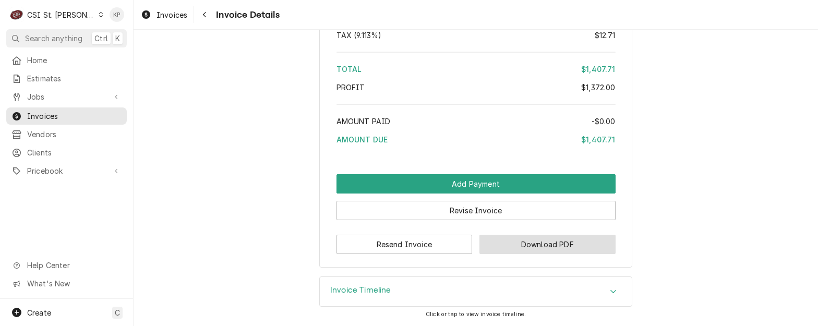
click at [495, 240] on button "Download PDF" at bounding box center [548, 244] width 136 height 19
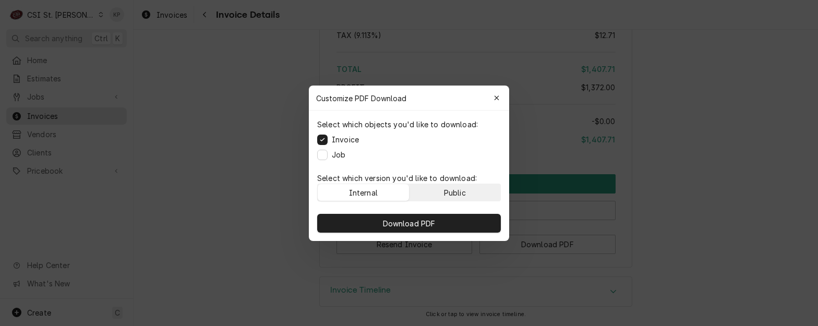
click at [480, 196] on button "Public" at bounding box center [455, 192] width 91 height 17
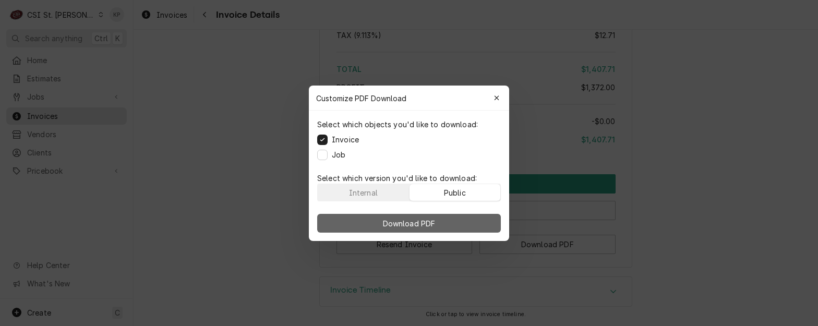
click at [480, 218] on button "Download PDF" at bounding box center [409, 223] width 184 height 19
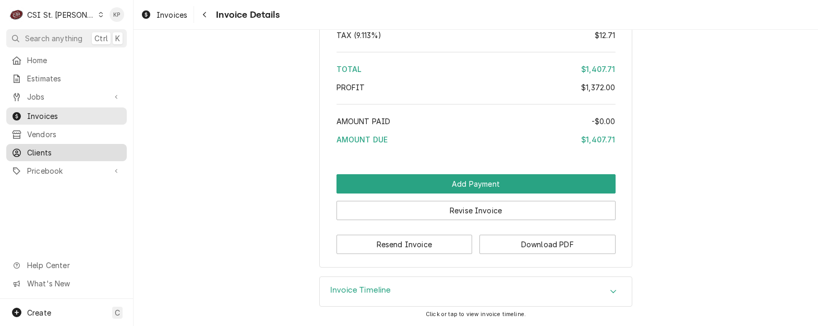
click at [31, 147] on span "Clients" at bounding box center [74, 152] width 94 height 11
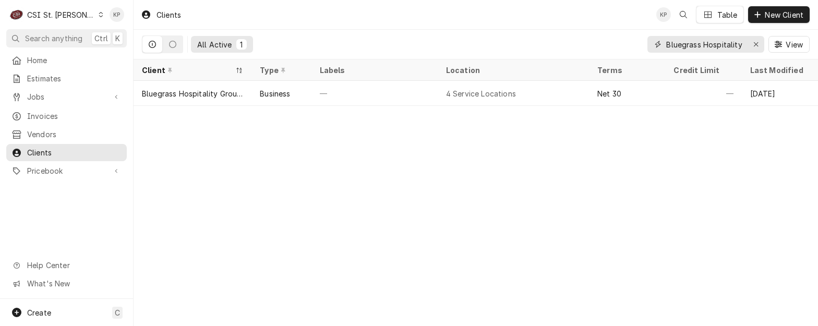
drag, startPoint x: 756, startPoint y: 41, endPoint x: 727, endPoint y: 45, distance: 28.6
click at [756, 41] on icon "Erase input" at bounding box center [756, 44] width 6 height 7
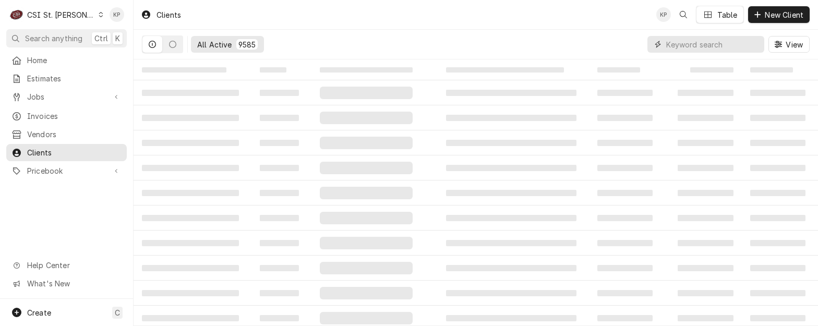
paste input "DIVISIONS MAINTENANCE GROUP"
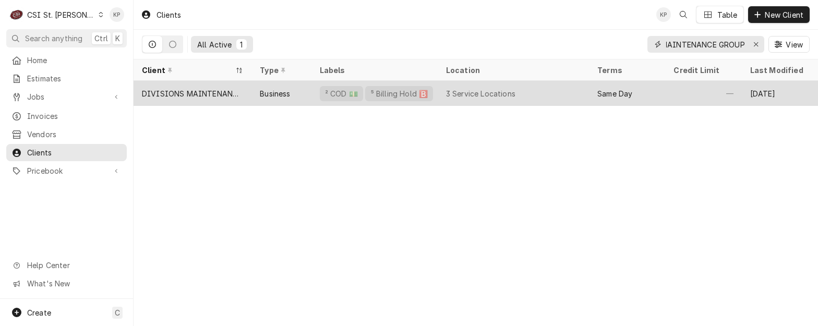
type input "DIVISIONS MAINTENANCE GROUP"
click at [187, 94] on div "DIVISIONS MAINTENANCE GROUP" at bounding box center [192, 93] width 101 height 11
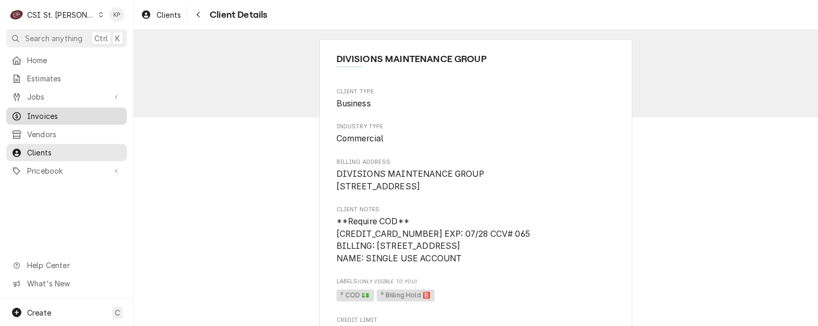
click at [38, 113] on span "Invoices" at bounding box center [74, 116] width 94 height 11
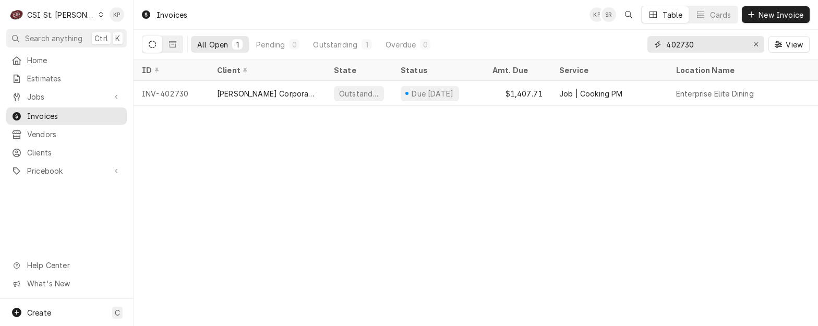
click at [758, 42] on icon "Erase input" at bounding box center [756, 44] width 6 height 7
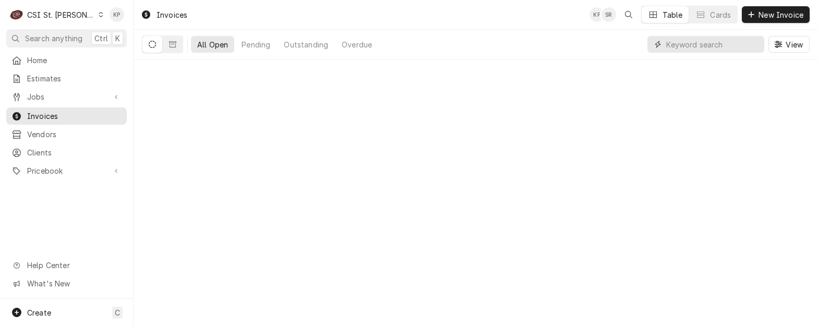
click at [701, 42] on input "Dynamic Content Wrapper" at bounding box center [712, 44] width 93 height 17
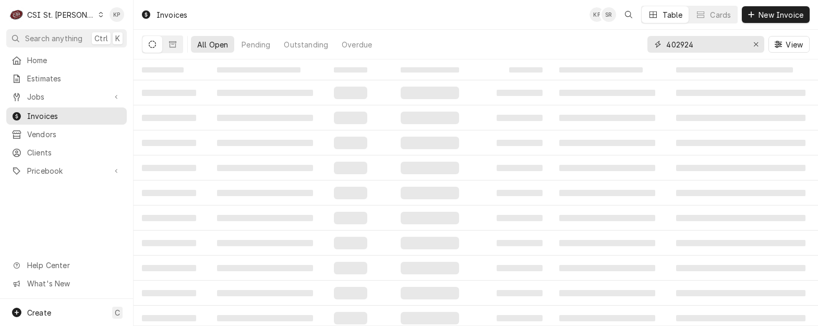
type input "402924"
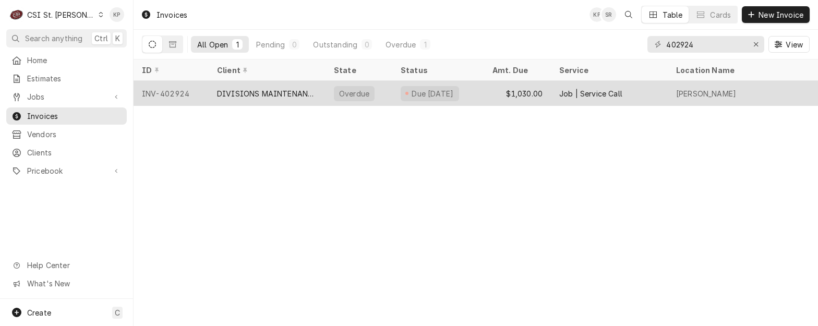
click at [170, 93] on div "INV-402924" at bounding box center [171, 93] width 75 height 25
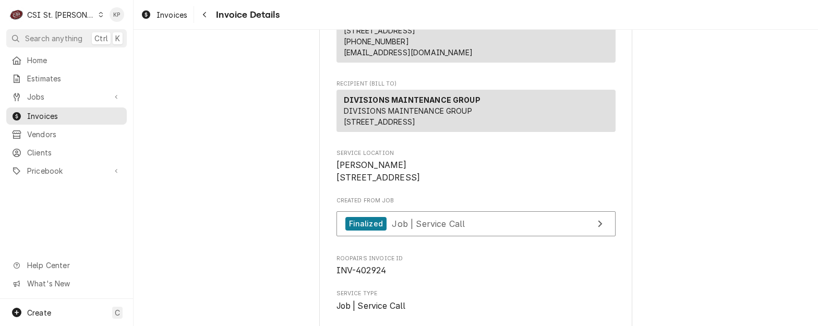
scroll to position [157, 0]
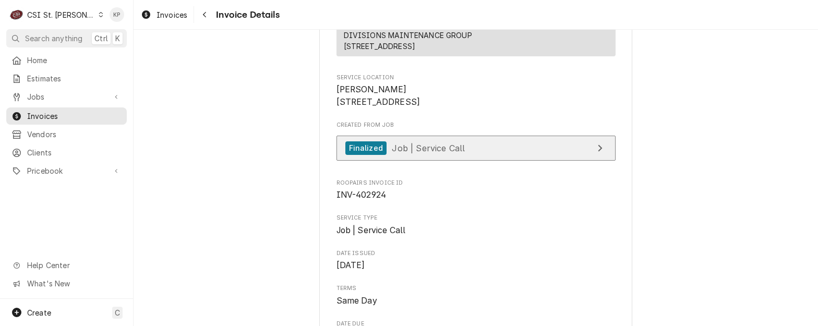
click at [358, 155] on div "Finalized" at bounding box center [365, 148] width 41 height 14
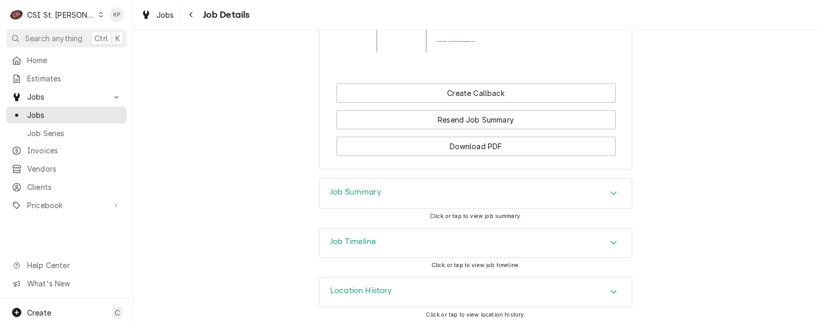
scroll to position [1287, 0]
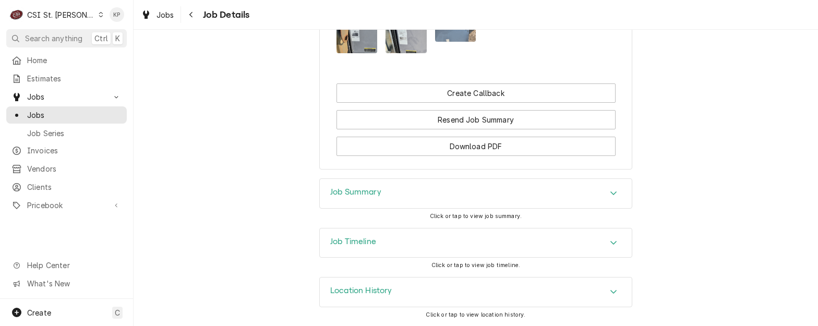
click at [610, 194] on icon "Accordion Header" at bounding box center [613, 193] width 6 height 4
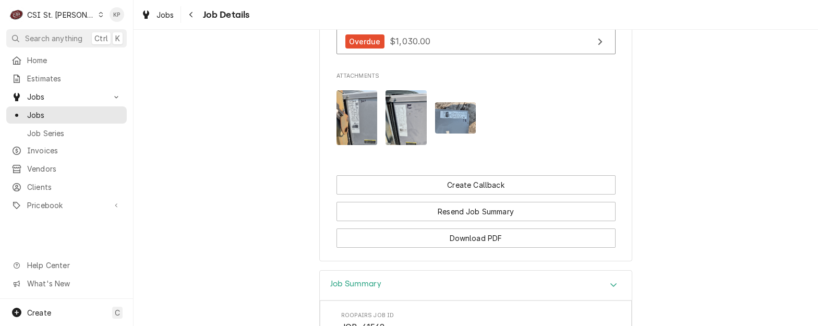
scroll to position [1026, 0]
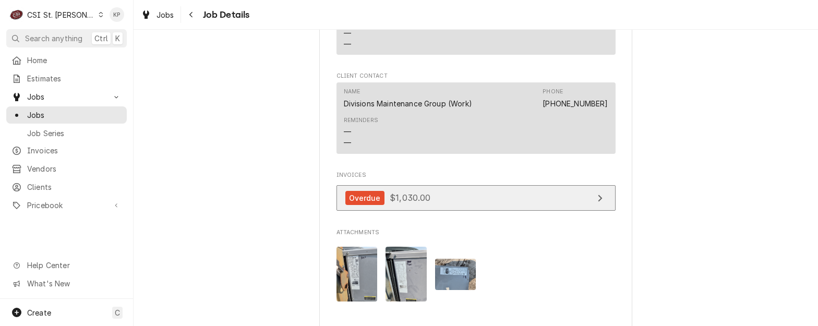
click at [597, 202] on icon "View Invoice" at bounding box center [599, 198] width 5 height 8
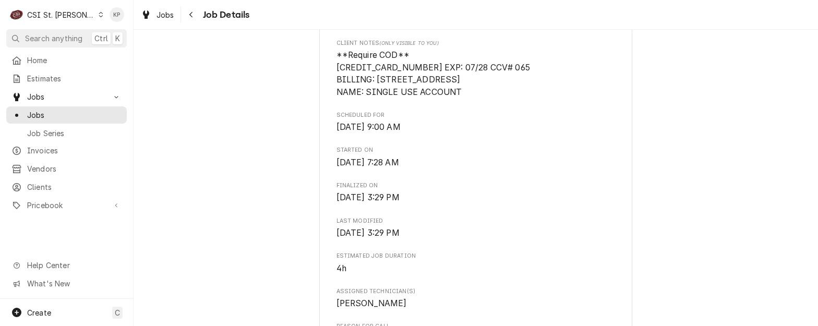
scroll to position [191, 0]
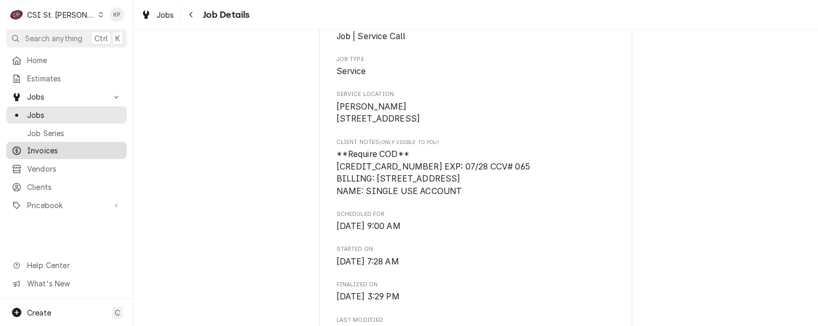
click at [31, 147] on span "Invoices" at bounding box center [74, 150] width 94 height 11
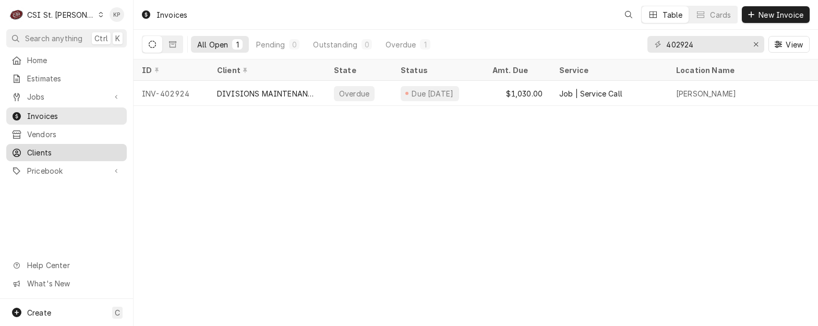
click at [31, 150] on span "Clients" at bounding box center [74, 152] width 94 height 11
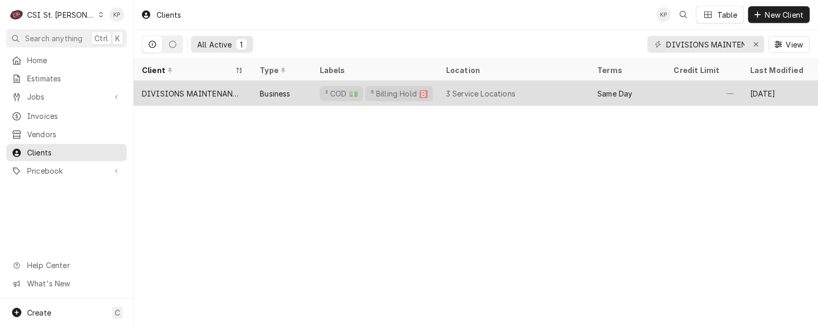
click at [213, 93] on div "DIVISIONS MAINTENANCE GROUP" at bounding box center [192, 93] width 101 height 11
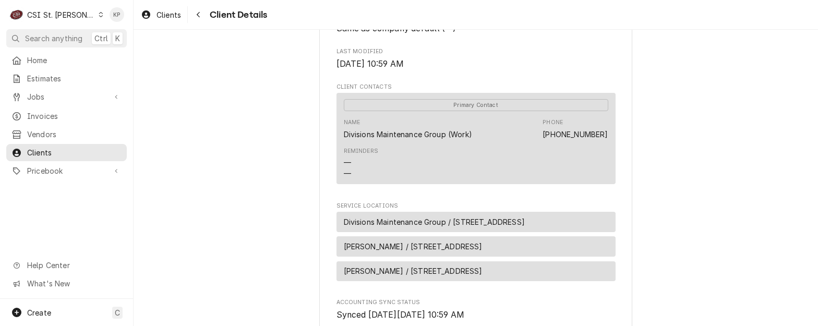
scroll to position [417, 0]
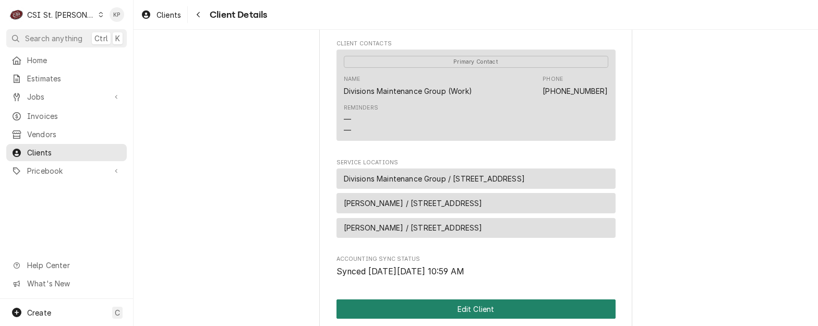
click at [465, 319] on button "Edit Client" at bounding box center [476, 309] width 279 height 19
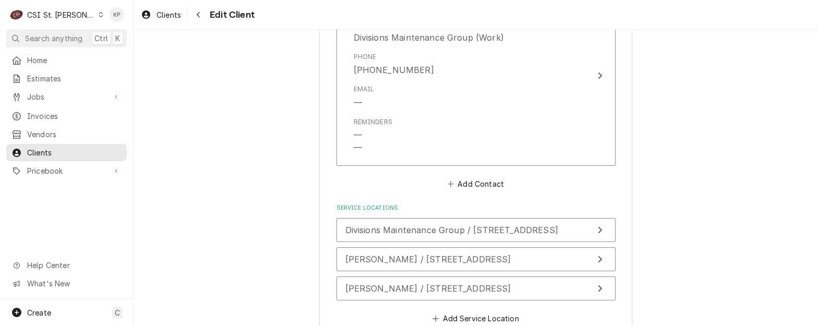
scroll to position [835, 0]
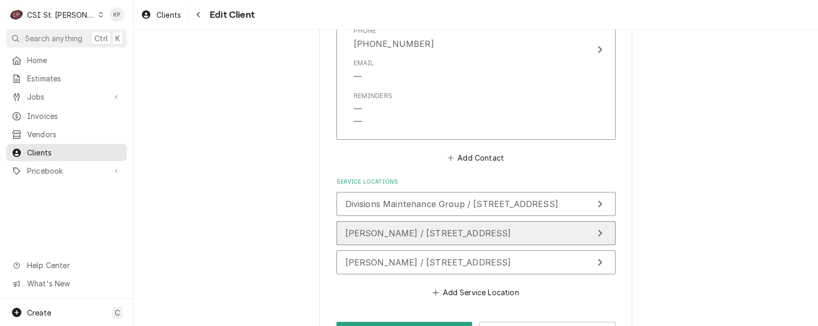
click at [434, 234] on span "[PERSON_NAME] / [STREET_ADDRESS]" at bounding box center [428, 233] width 166 height 10
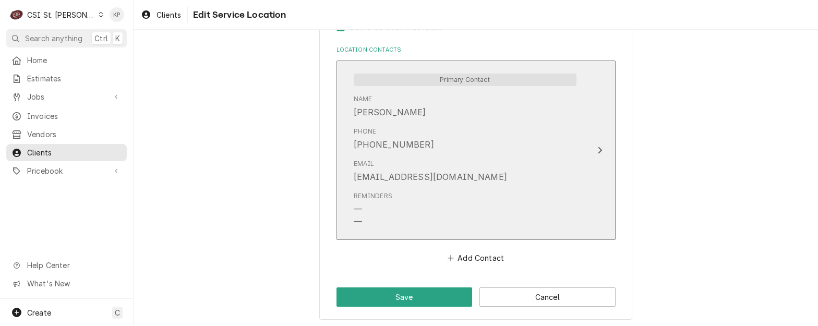
scroll to position [501, 0]
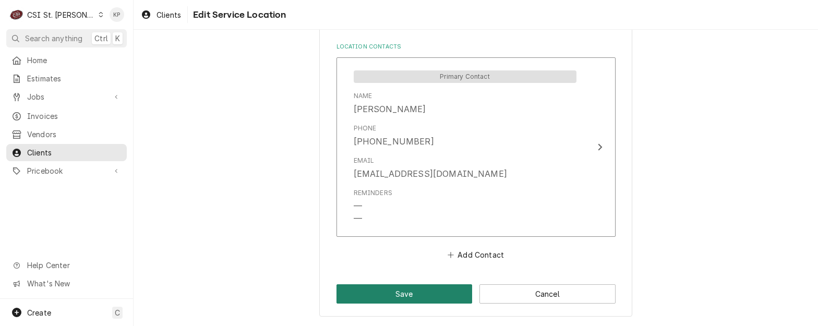
click at [429, 290] on button "Save" at bounding box center [405, 293] width 136 height 19
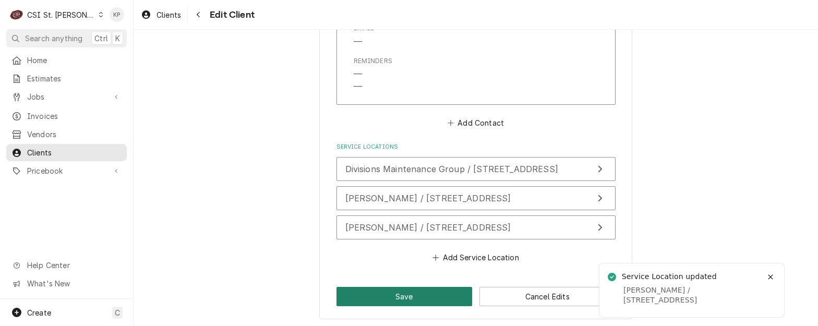
scroll to position [872, 0]
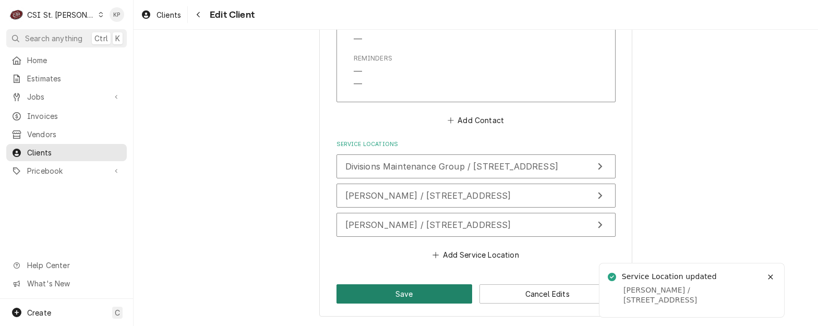
click at [415, 294] on button "Save" at bounding box center [405, 293] width 136 height 19
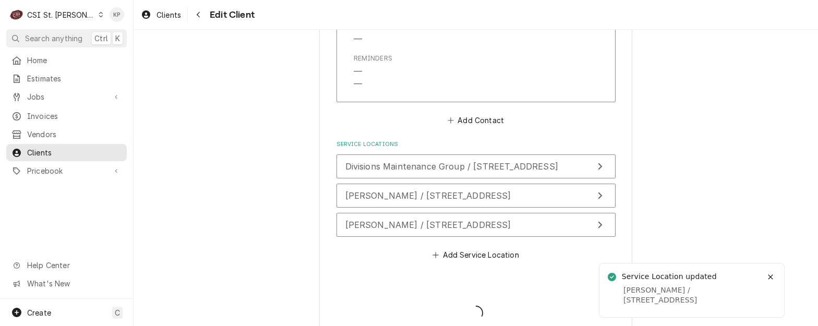
type textarea "x"
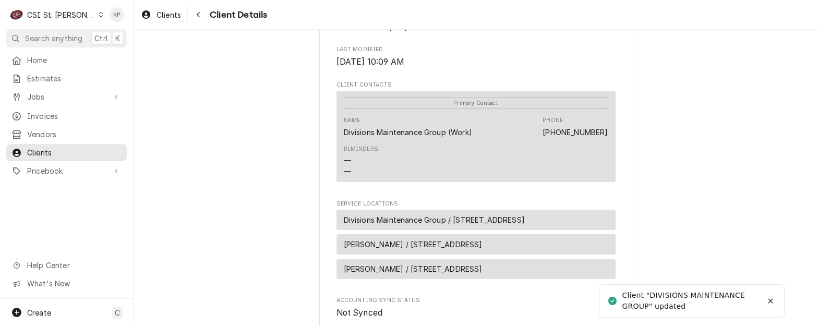
scroll to position [470, 0]
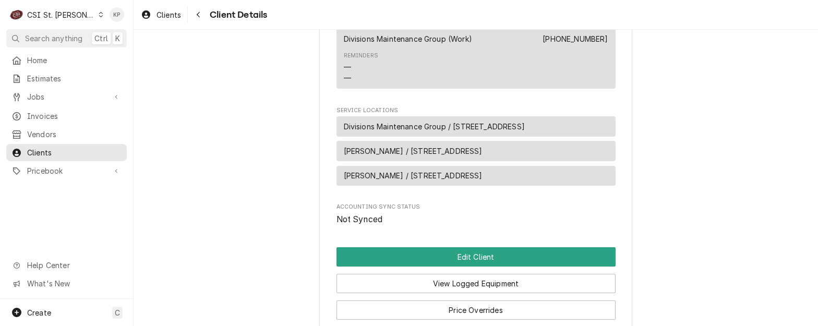
click at [441, 181] on span "[PERSON_NAME] / [STREET_ADDRESS]" at bounding box center [413, 175] width 139 height 11
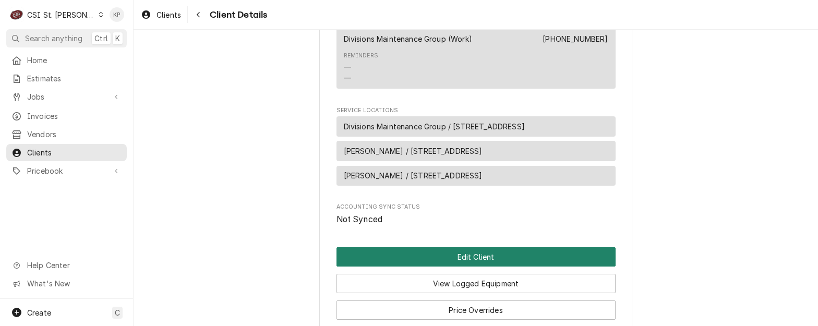
click at [448, 267] on button "Edit Client" at bounding box center [476, 256] width 279 height 19
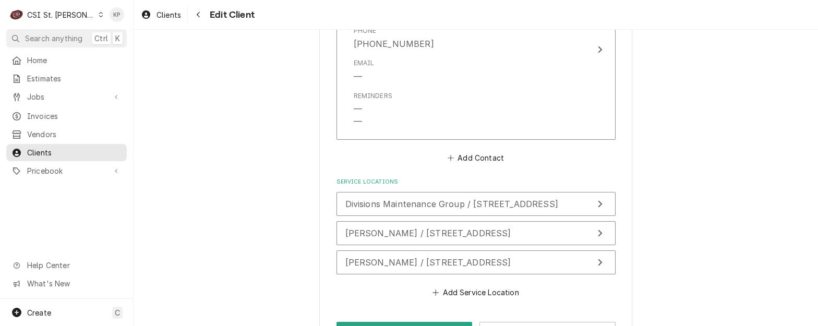
scroll to position [872, 0]
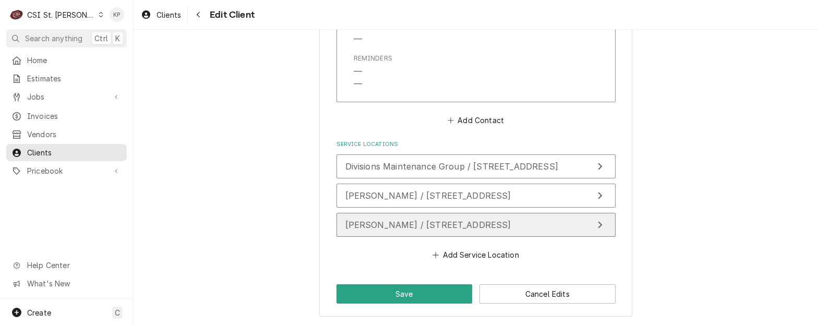
click at [416, 224] on span "[PERSON_NAME] / [STREET_ADDRESS]" at bounding box center [428, 225] width 166 height 10
type textarea "x"
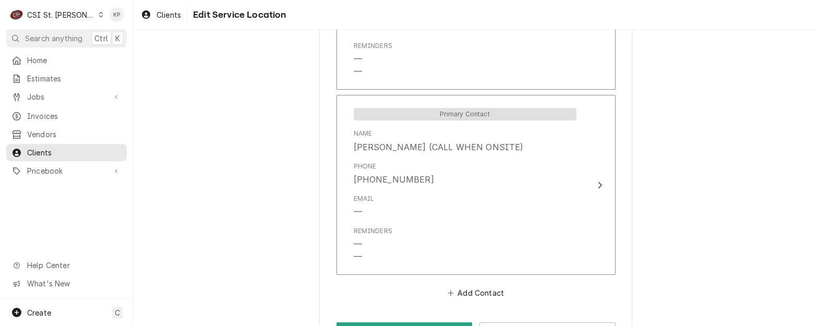
scroll to position [664, 0]
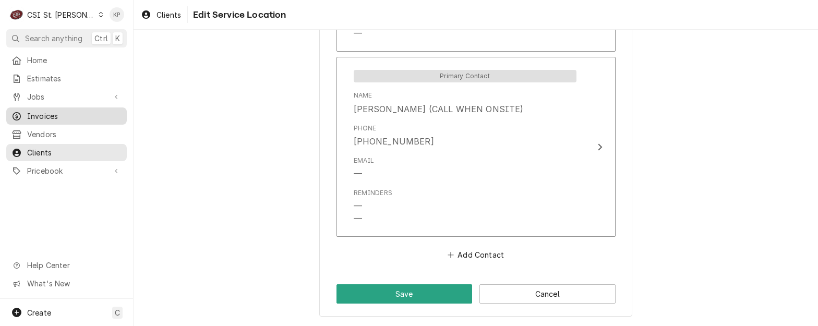
click at [34, 111] on span "Invoices" at bounding box center [74, 116] width 94 height 11
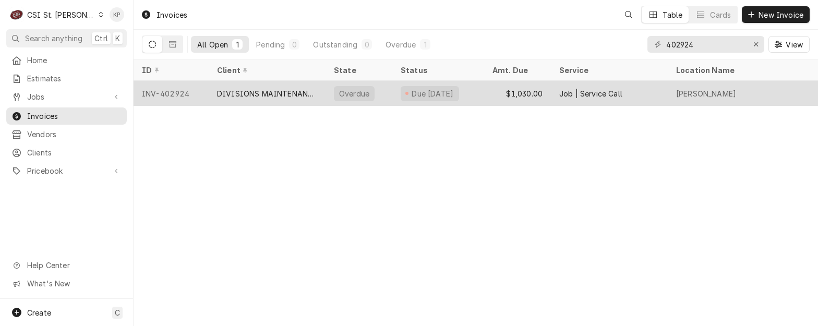
click at [177, 91] on div "INV-402924" at bounding box center [171, 93] width 75 height 25
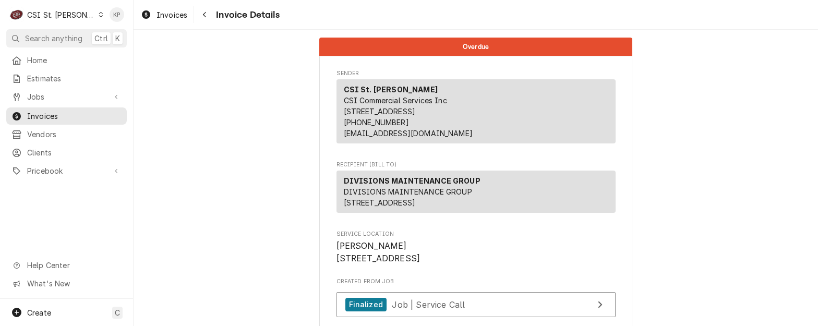
click at [162, 17] on span "Invoices" at bounding box center [172, 14] width 31 height 11
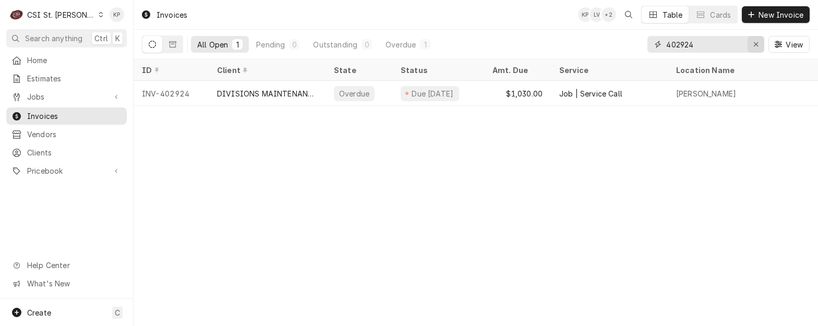
click at [757, 42] on icon "Erase input" at bounding box center [756, 44] width 6 height 7
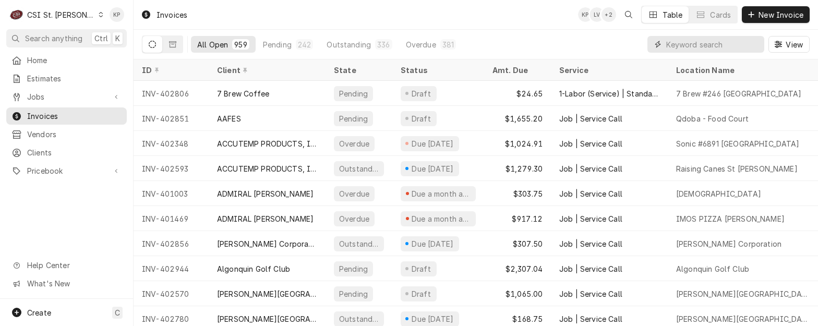
click at [685, 46] on input "Dynamic Content Wrapper" at bounding box center [712, 44] width 93 height 17
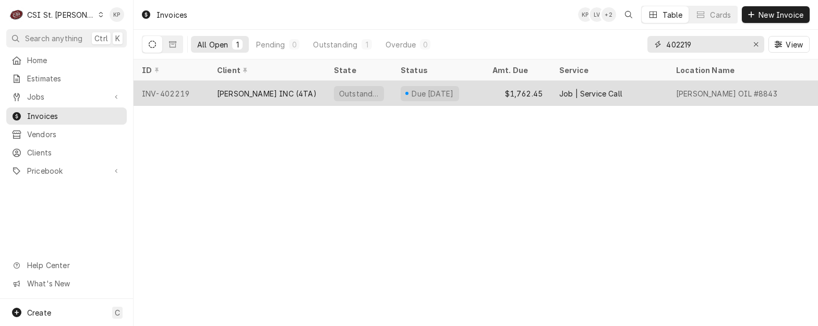
type input "402219"
click at [177, 93] on div "INV-402219" at bounding box center [171, 93] width 75 height 25
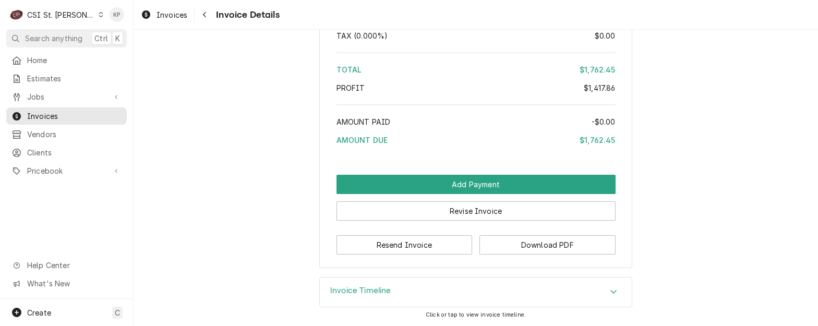
scroll to position [2378, 0]
click at [491, 248] on button "Download PDF" at bounding box center [548, 244] width 136 height 19
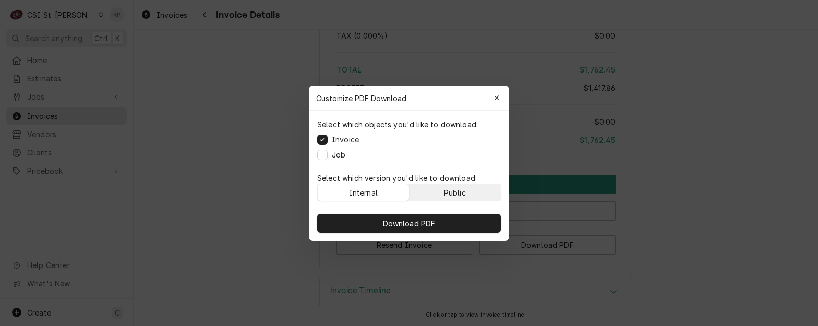
click at [438, 186] on button "Public" at bounding box center [455, 192] width 91 height 17
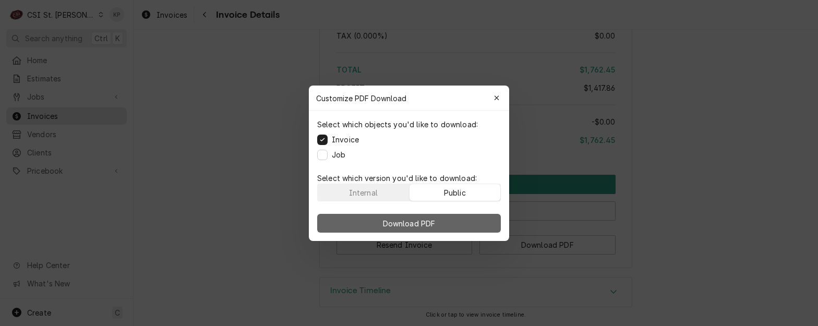
click at [437, 222] on span "Download PDF" at bounding box center [409, 223] width 57 height 11
